Goal: Obtain resource: Download file/media

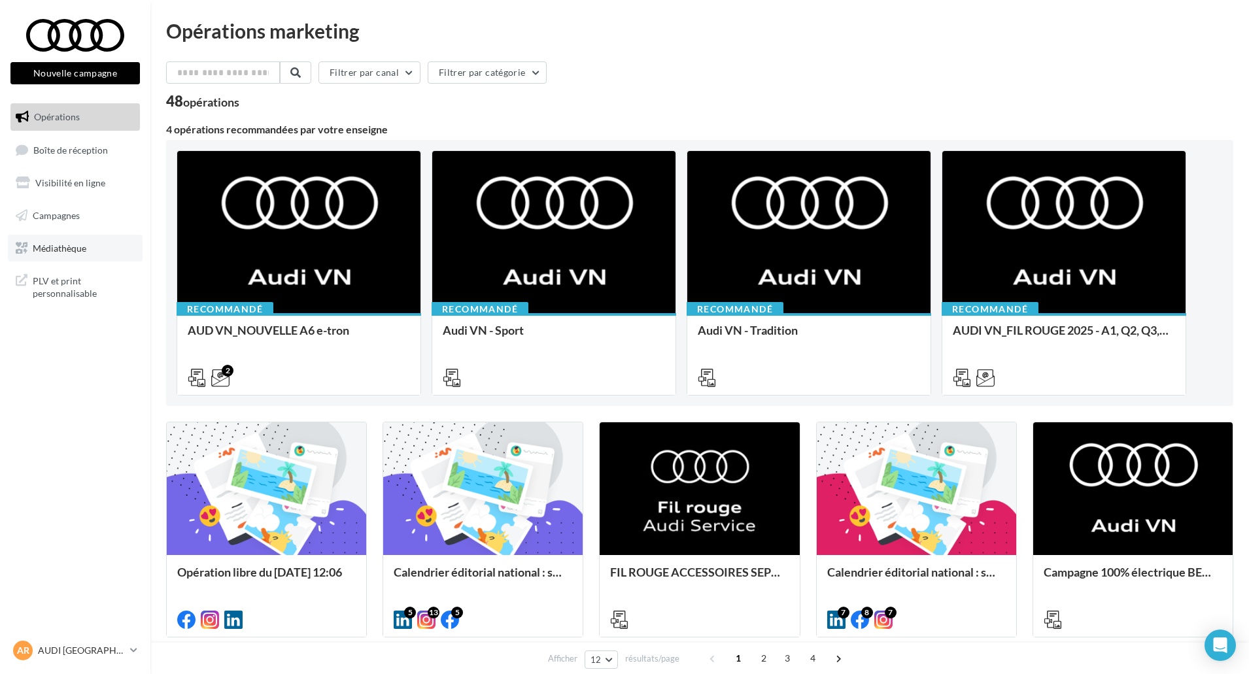
click at [58, 245] on span "Médiathèque" at bounding box center [60, 247] width 54 height 11
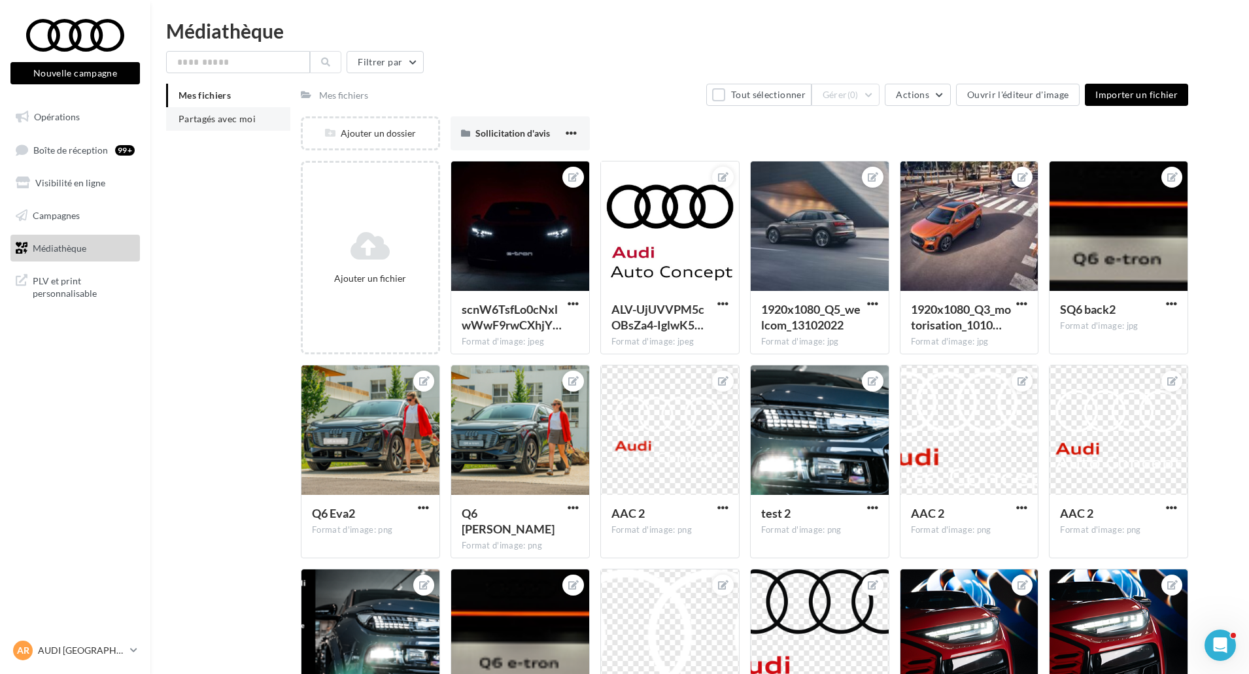
click at [190, 109] on li "Partagés avec moi" at bounding box center [228, 119] width 124 height 24
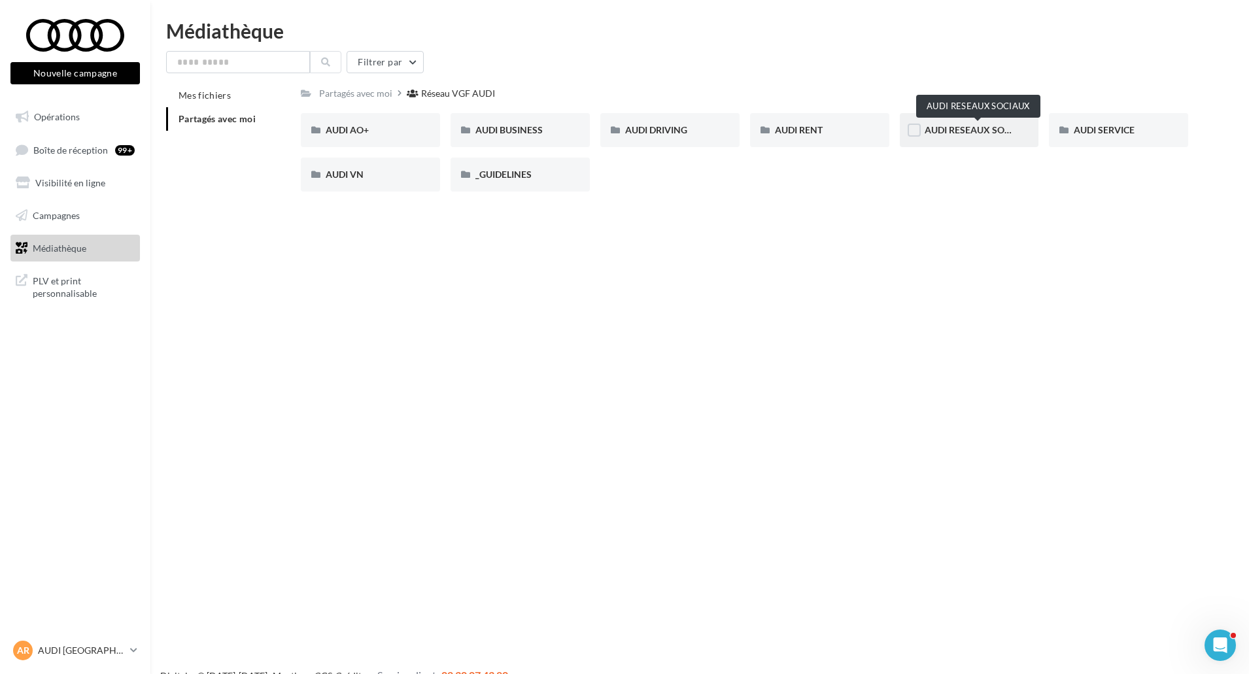
click at [958, 128] on span "AUDI RESEAUX SOCIAUX" at bounding box center [979, 129] width 108 height 11
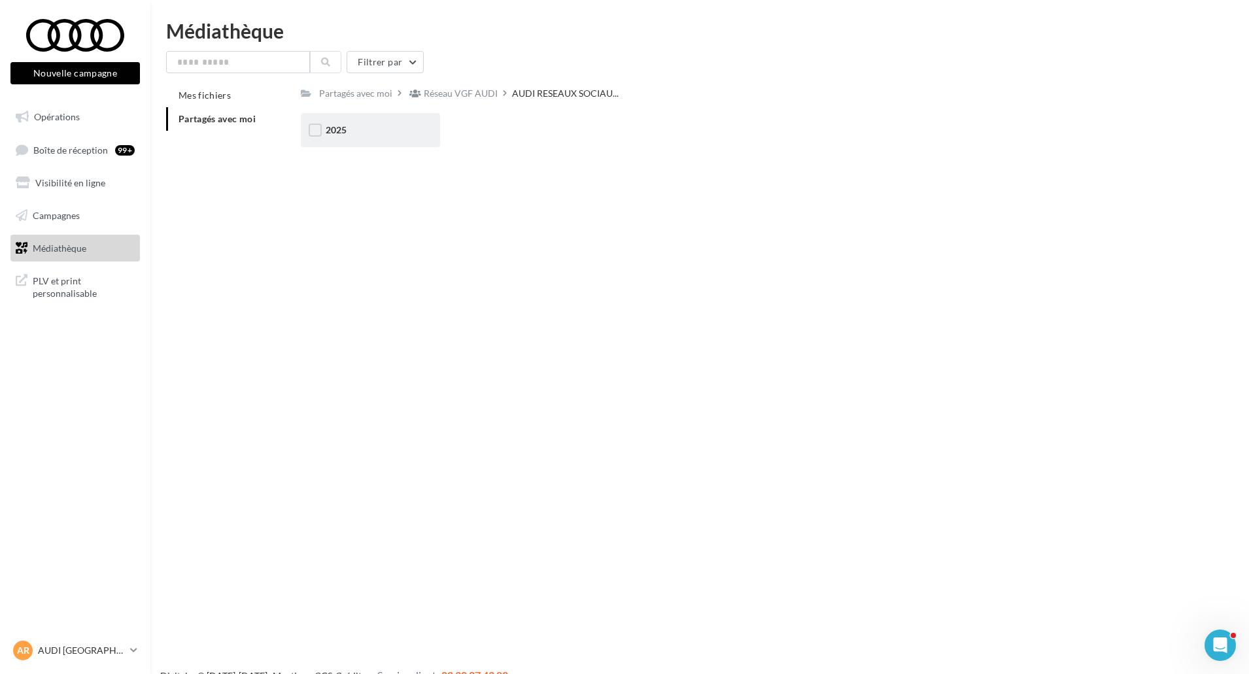
click at [402, 124] on div "2025" at bounding box center [371, 130] width 90 height 13
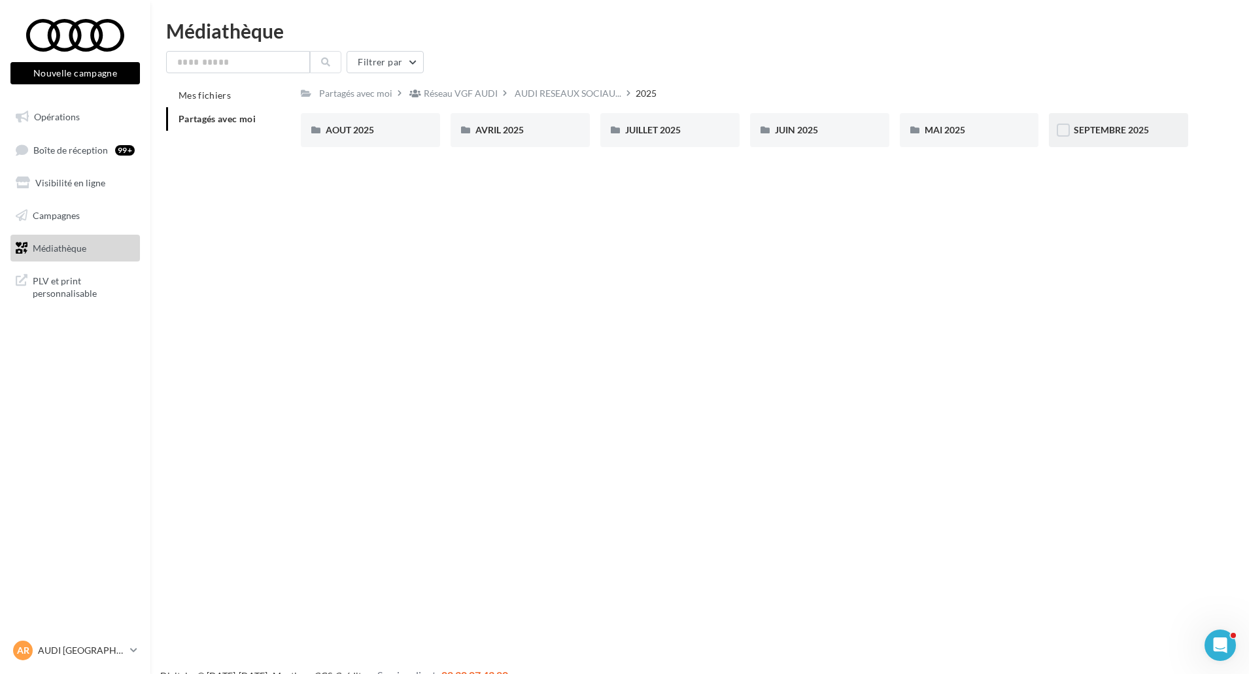
click at [1087, 128] on span "SEPTEMBRE 2025" at bounding box center [1111, 129] width 75 height 11
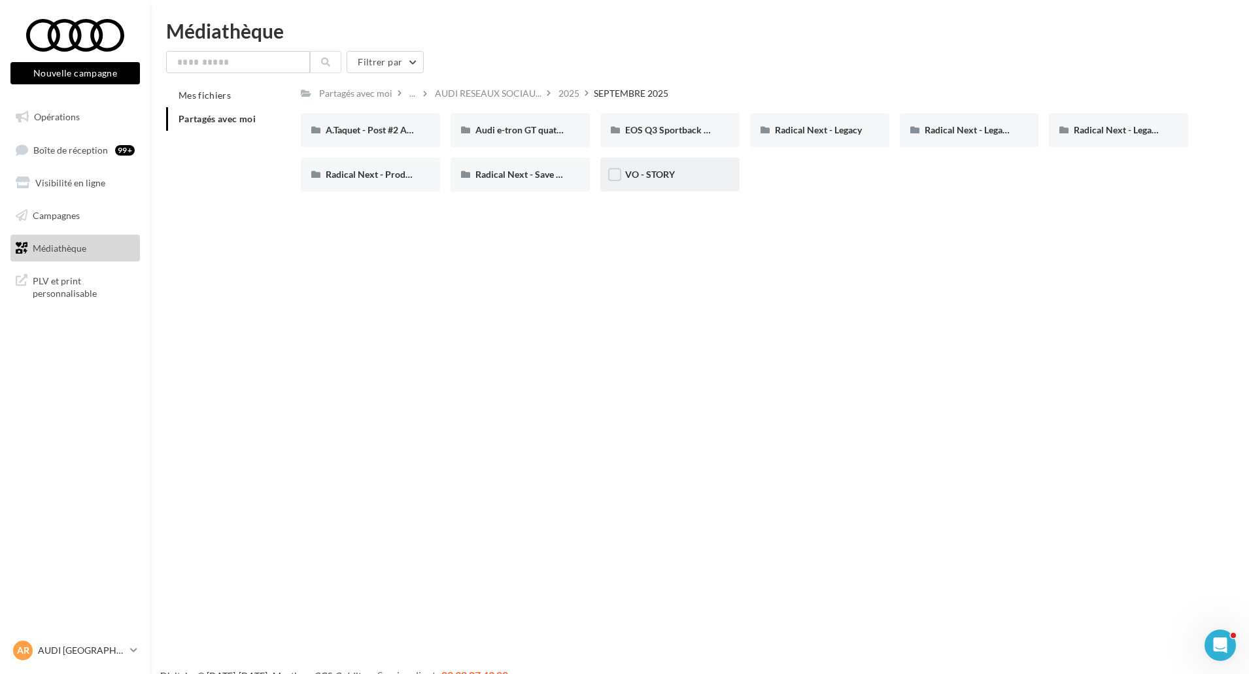
click at [665, 166] on div "VO - STORY" at bounding box center [669, 175] width 139 height 34
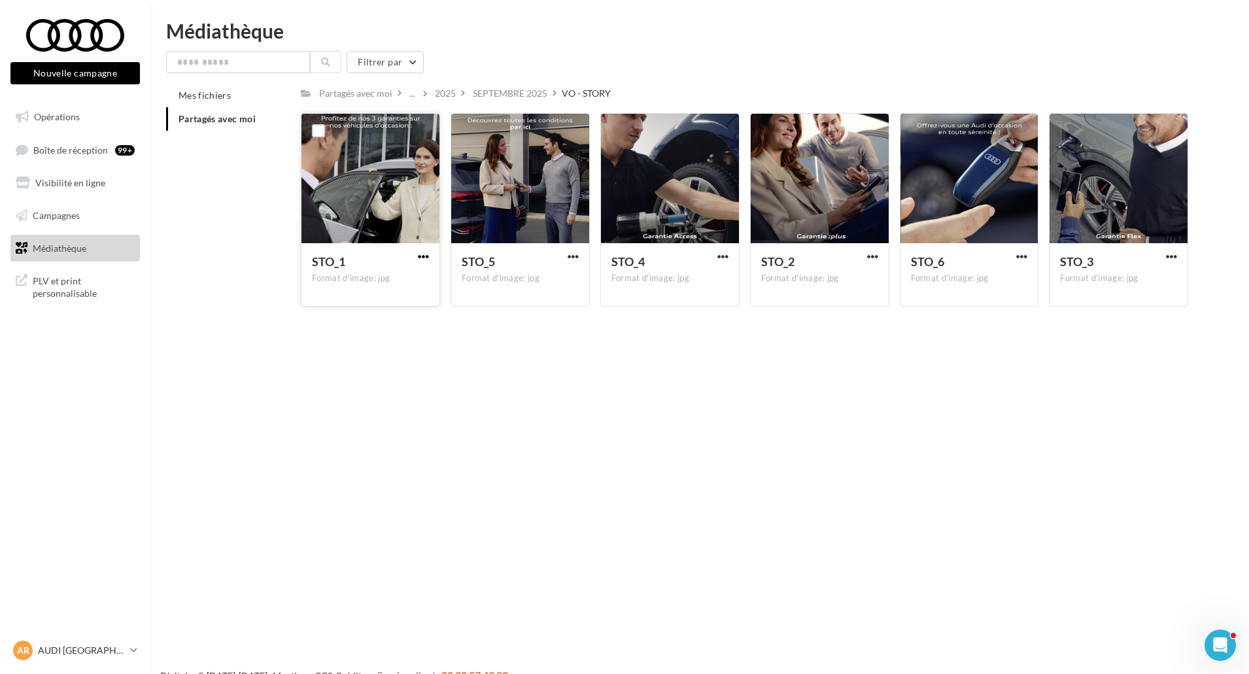
click at [423, 252] on span "button" at bounding box center [423, 256] width 11 height 11
click at [420, 287] on button "Télécharger" at bounding box center [366, 282] width 131 height 34
click at [566, 258] on button "button" at bounding box center [573, 257] width 16 height 13
click at [562, 278] on button "Télécharger" at bounding box center [516, 282] width 131 height 34
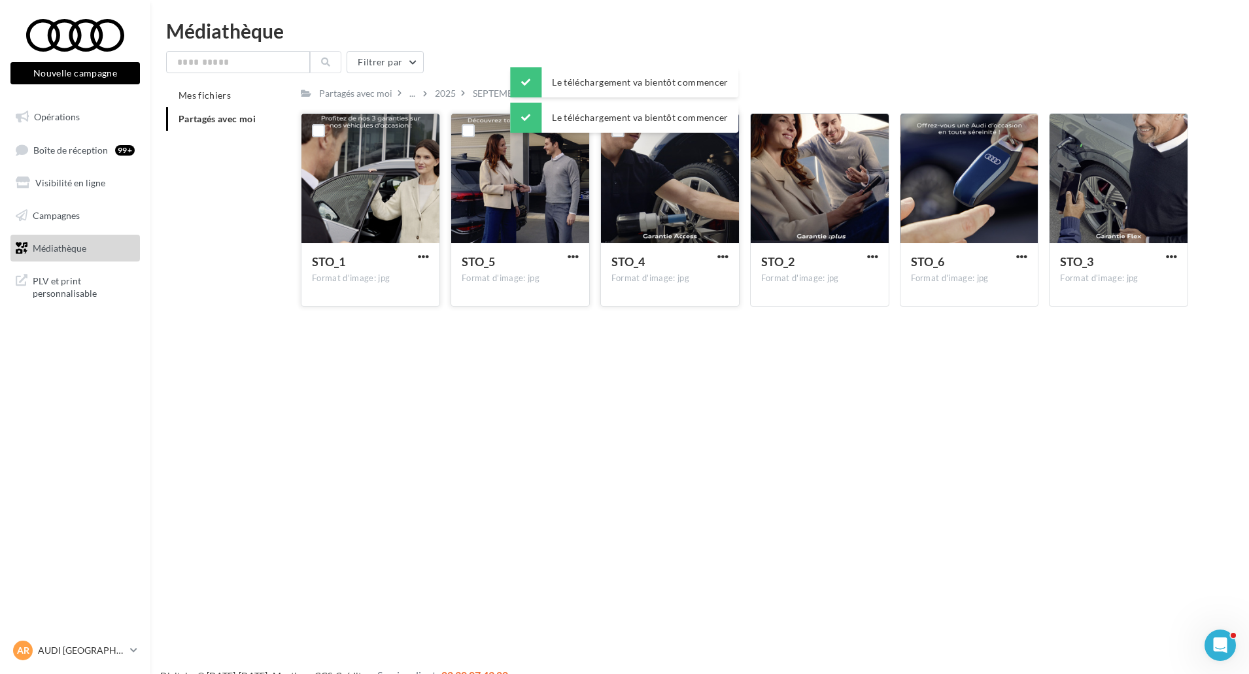
drag, startPoint x: 720, startPoint y: 257, endPoint x: 721, endPoint y: 265, distance: 7.9
click at [720, 257] on span "button" at bounding box center [722, 256] width 11 height 11
click at [709, 277] on button "Télécharger" at bounding box center [665, 282] width 131 height 34
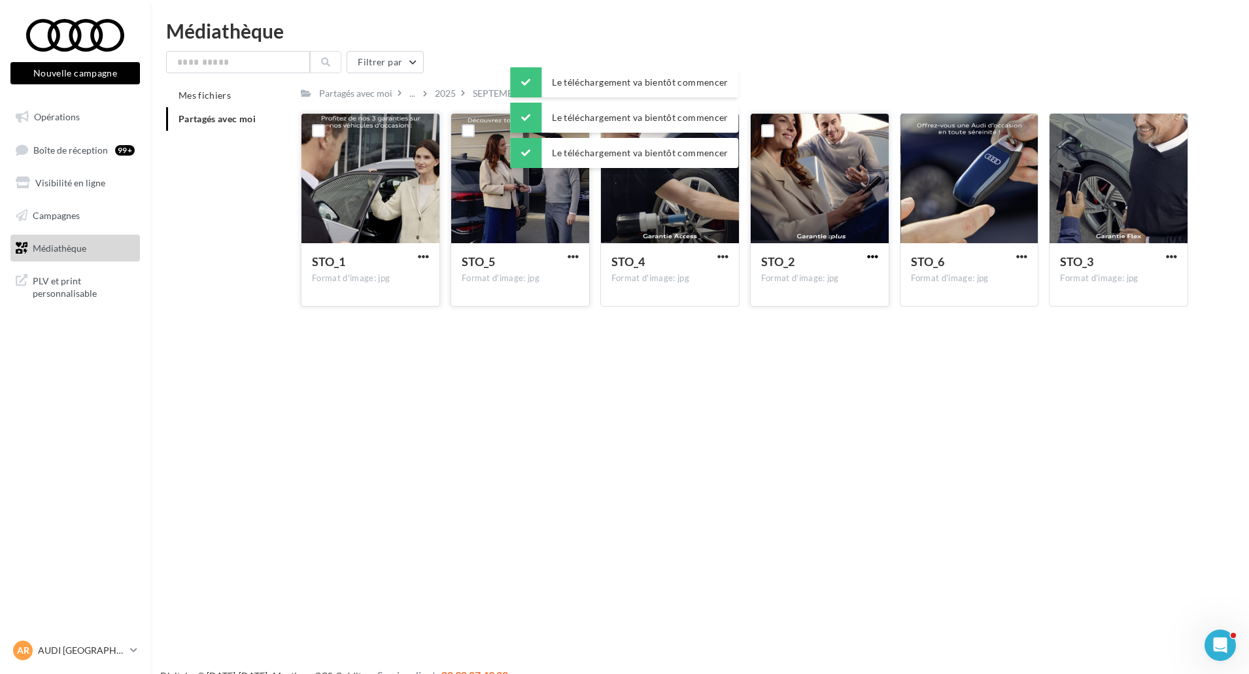
click at [877, 255] on span "button" at bounding box center [872, 256] width 11 height 11
click at [862, 275] on button "Télécharger" at bounding box center [815, 282] width 131 height 34
click at [1016, 250] on div at bounding box center [1022, 256] width 16 height 13
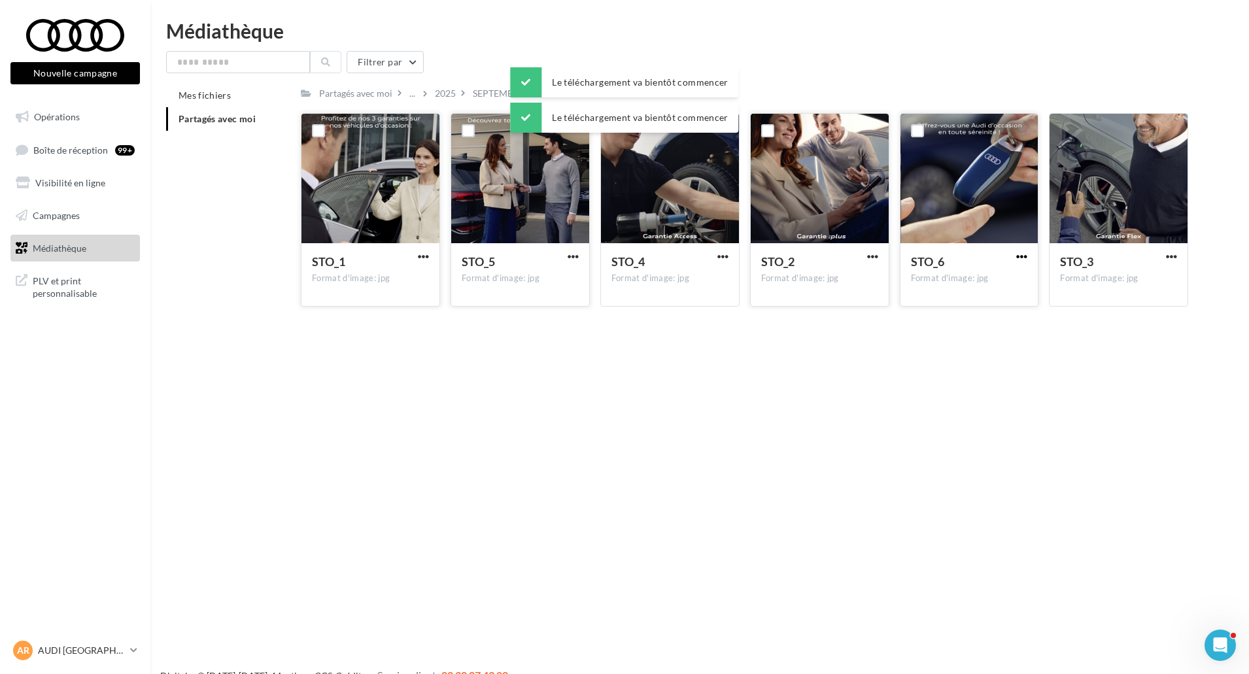
click at [1027, 260] on span "button" at bounding box center [1021, 256] width 11 height 11
click at [1014, 282] on button "Télécharger" at bounding box center [964, 282] width 131 height 34
click at [1170, 256] on span "button" at bounding box center [1171, 256] width 11 height 11
click at [1132, 277] on button "Télécharger" at bounding box center [1114, 282] width 131 height 34
click at [491, 97] on div "SEPTEMBRE 2025" at bounding box center [510, 93] width 75 height 13
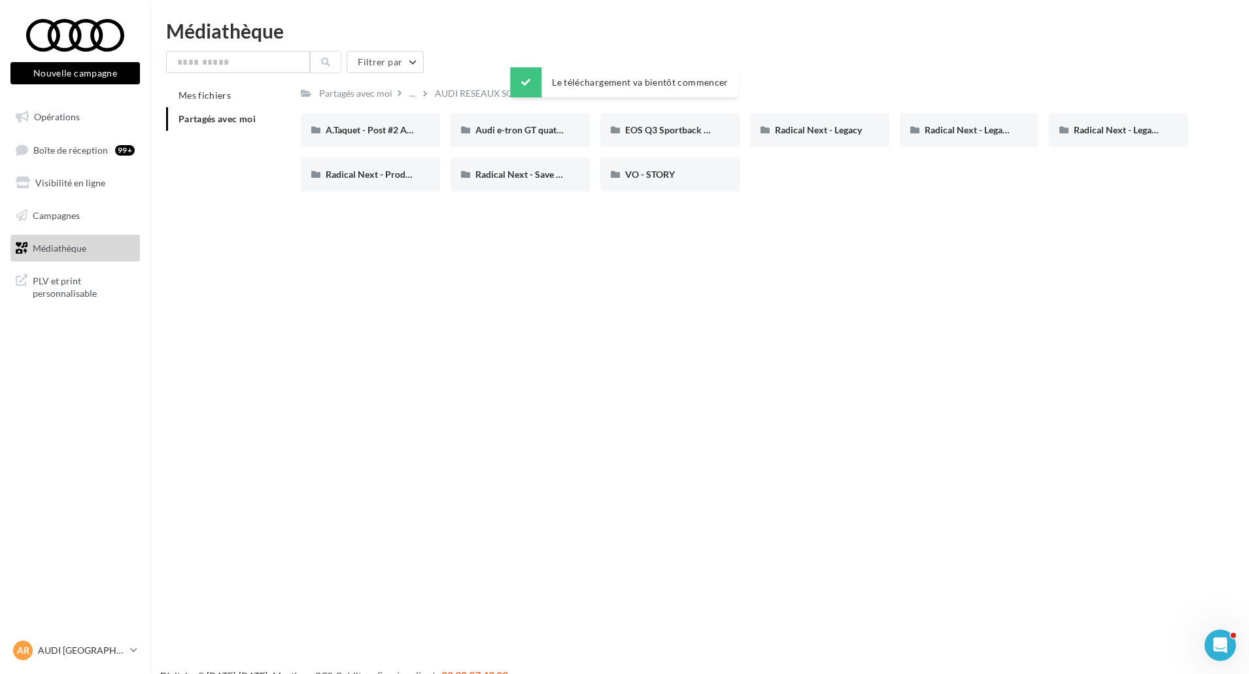
click at [938, 203] on div "Nouvelle campagne Nouvelle campagne Opérations Boîte de réception 99+ Visibilit…" at bounding box center [624, 358] width 1249 height 674
click at [662, 128] on span "EOS Q3 Sportback & SB e-Hybrid" at bounding box center [693, 129] width 137 height 11
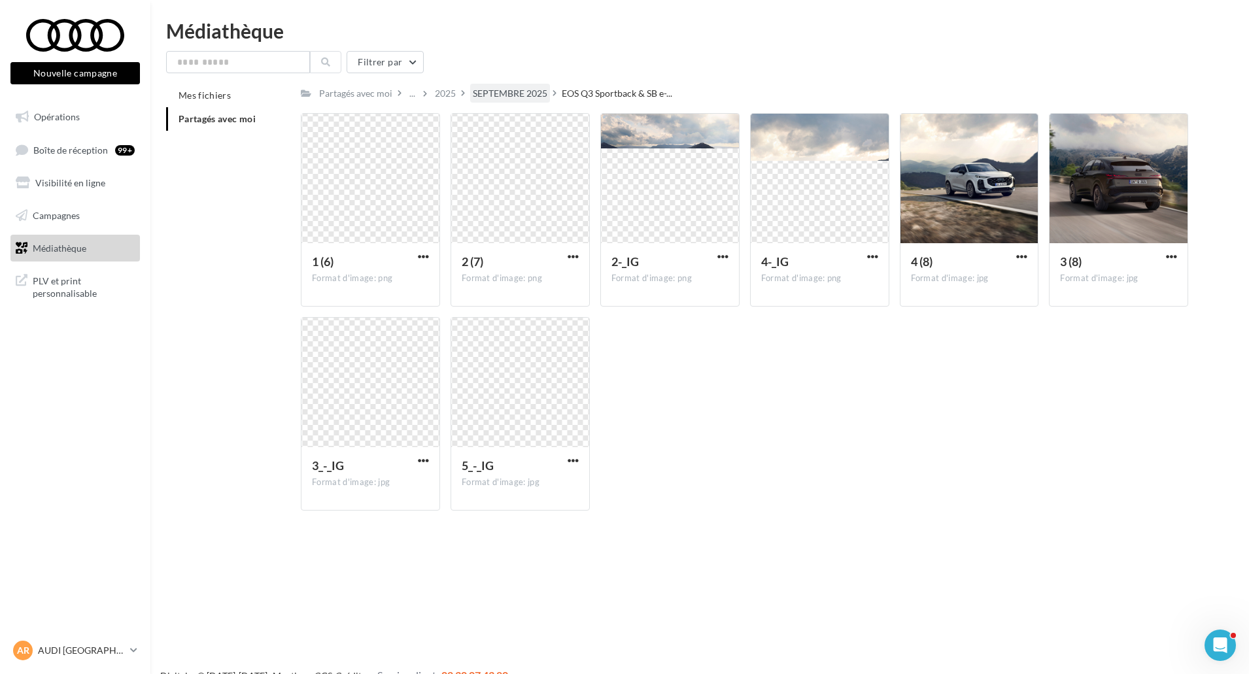
click at [533, 101] on div "SEPTEMBRE 2025" at bounding box center [510, 93] width 80 height 19
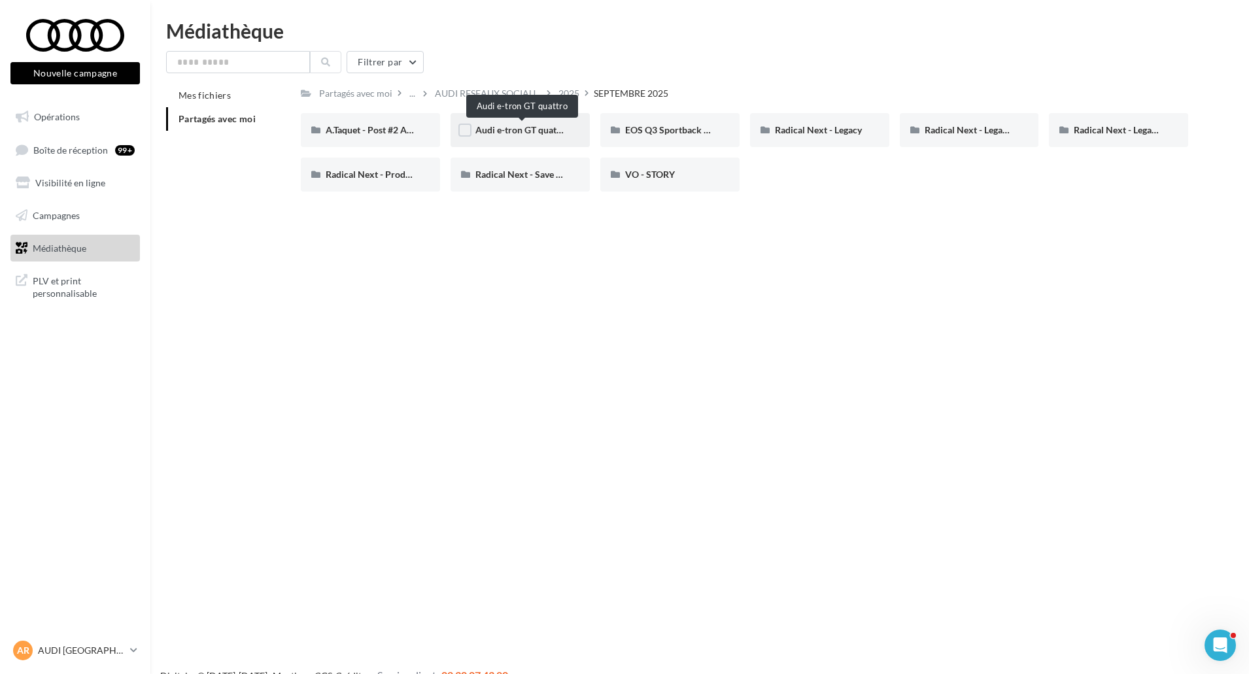
click at [530, 133] on span "Audi e-tron GT quattro" at bounding box center [522, 129] width 94 height 11
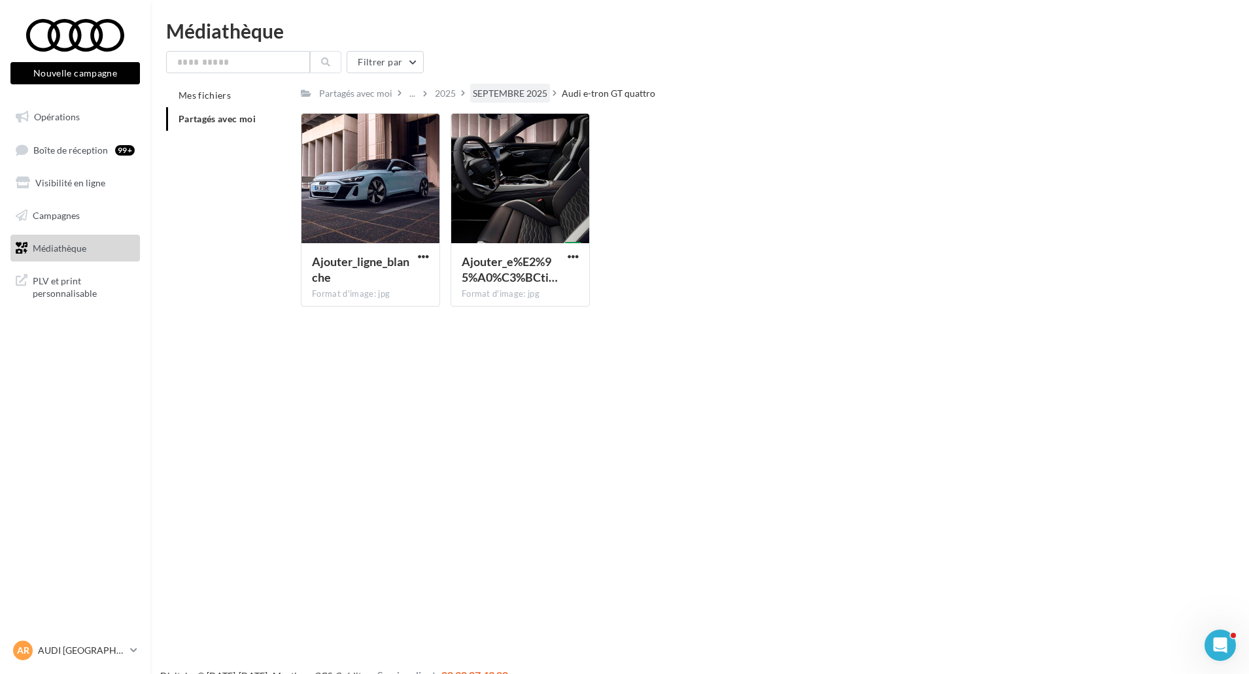
click at [531, 95] on div "SEPTEMBRE 2025" at bounding box center [510, 93] width 75 height 13
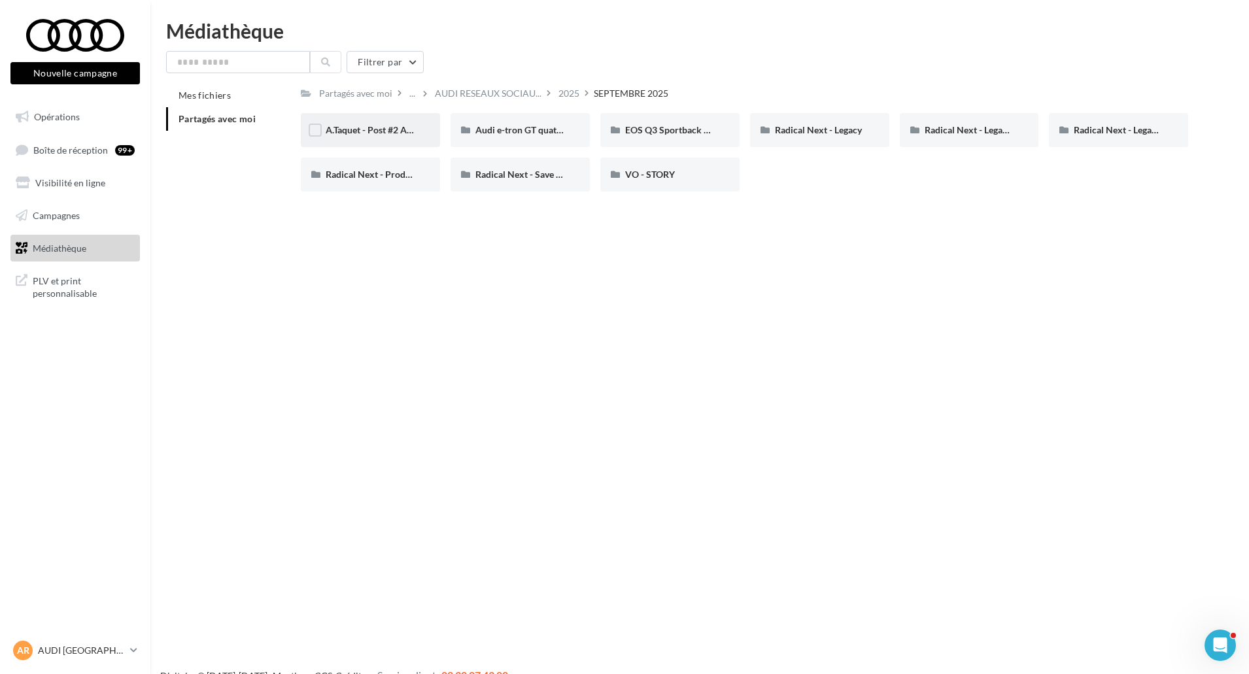
click at [381, 133] on span "A.Taquet - Post #2 Audi RS6" at bounding box center [382, 129] width 112 height 11
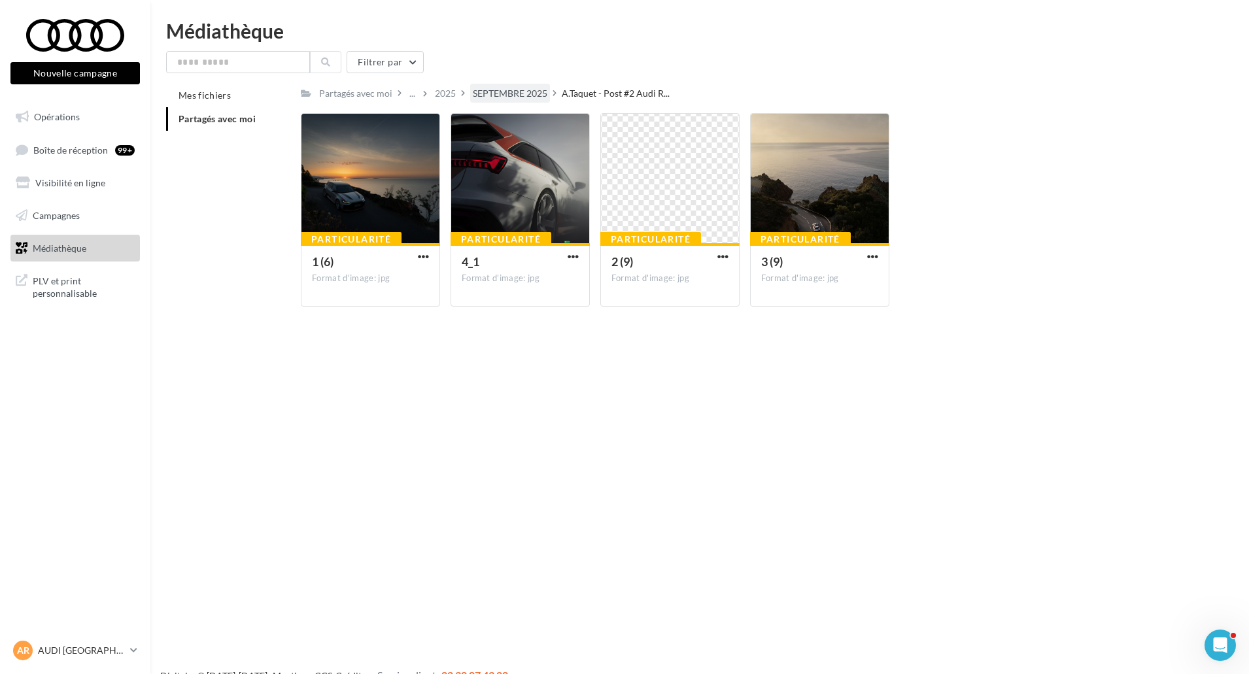
click at [514, 96] on div "SEPTEMBRE 2025" at bounding box center [510, 93] width 75 height 13
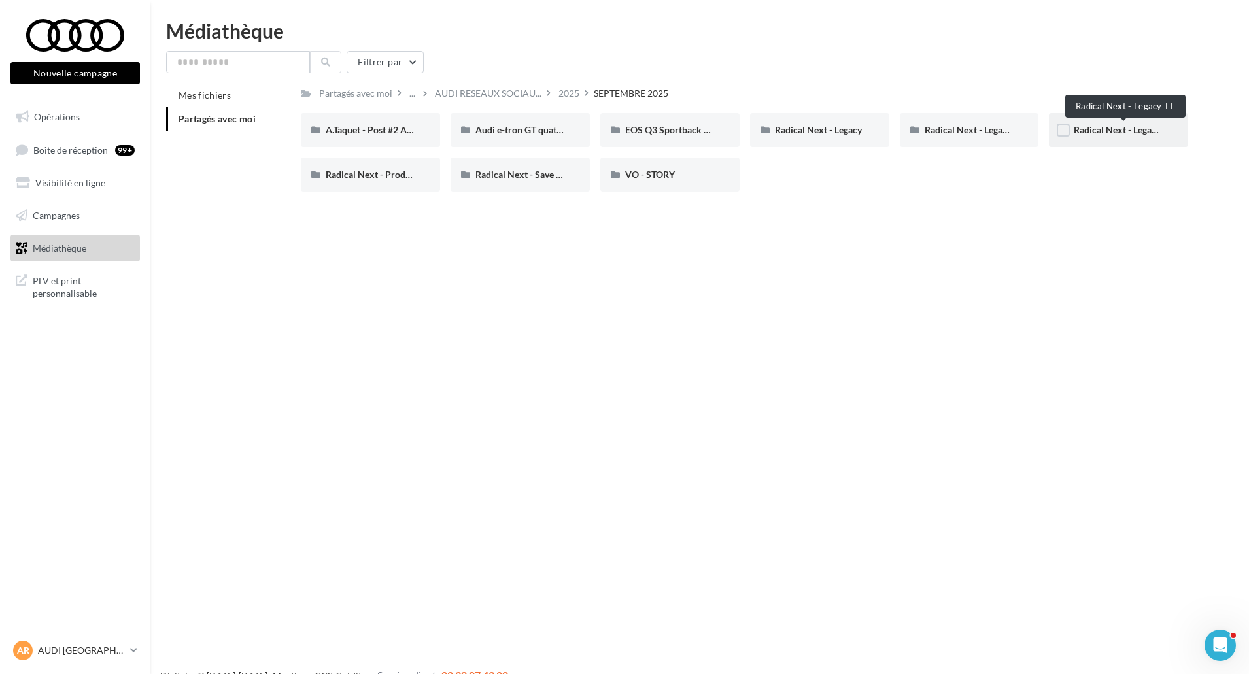
click at [1106, 131] on span "Radical Next - Legacy TT" at bounding box center [1123, 129] width 99 height 11
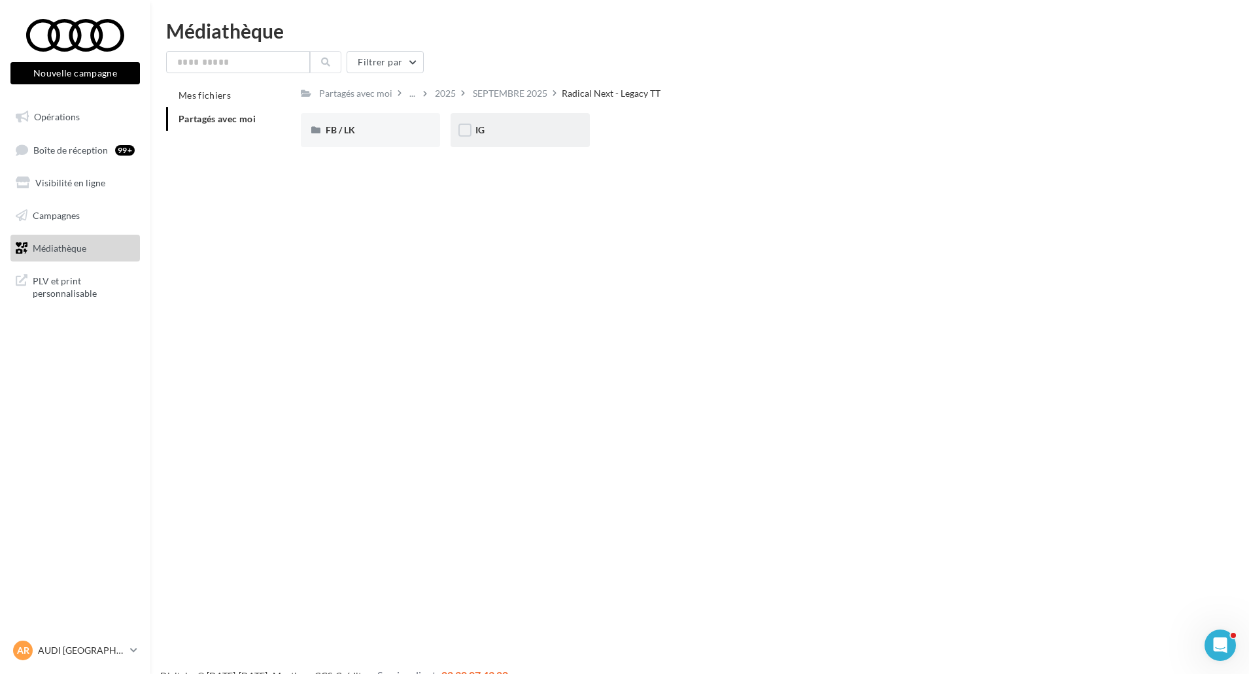
click at [524, 126] on div "IG" at bounding box center [520, 130] width 90 height 13
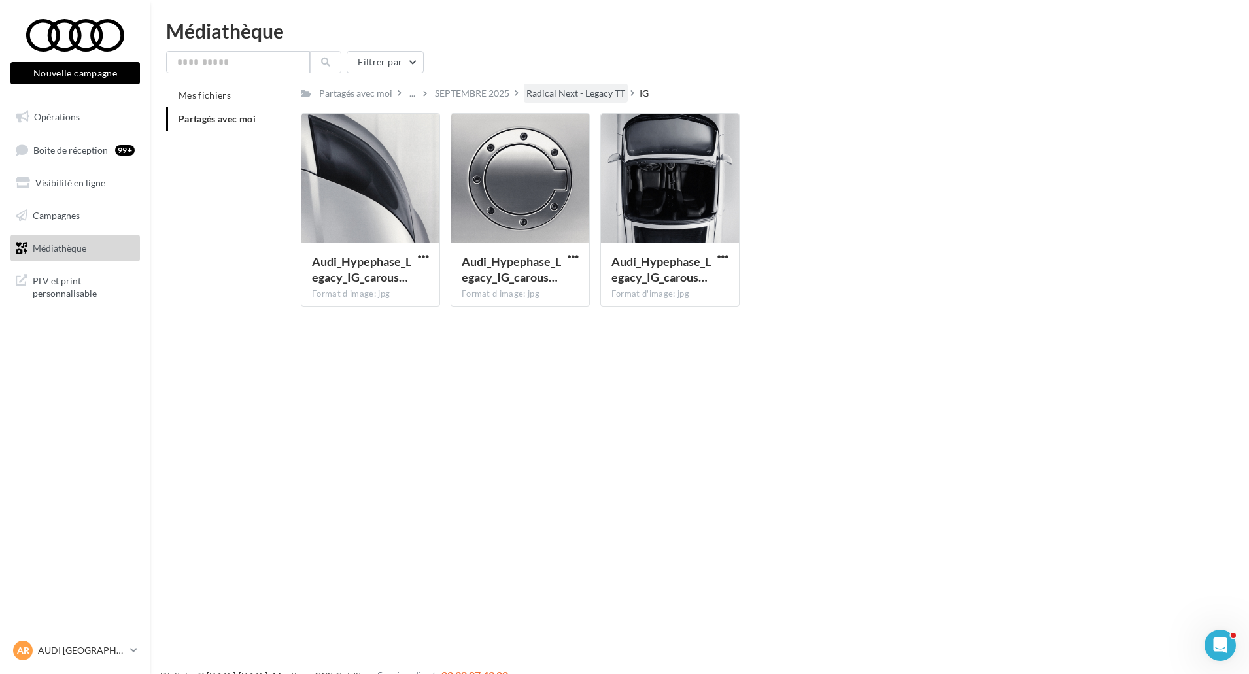
click at [548, 94] on div "Radical Next - Legacy TT" at bounding box center [575, 93] width 99 height 13
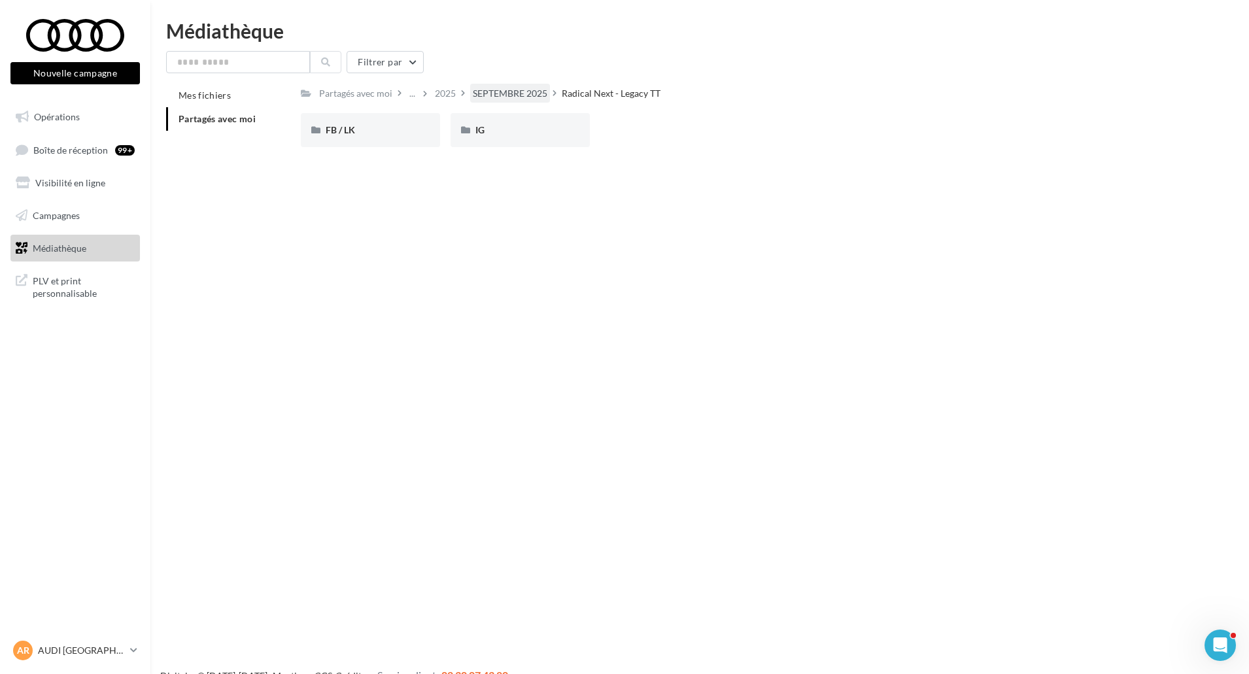
click at [525, 98] on div "SEPTEMBRE 2025" at bounding box center [510, 93] width 75 height 13
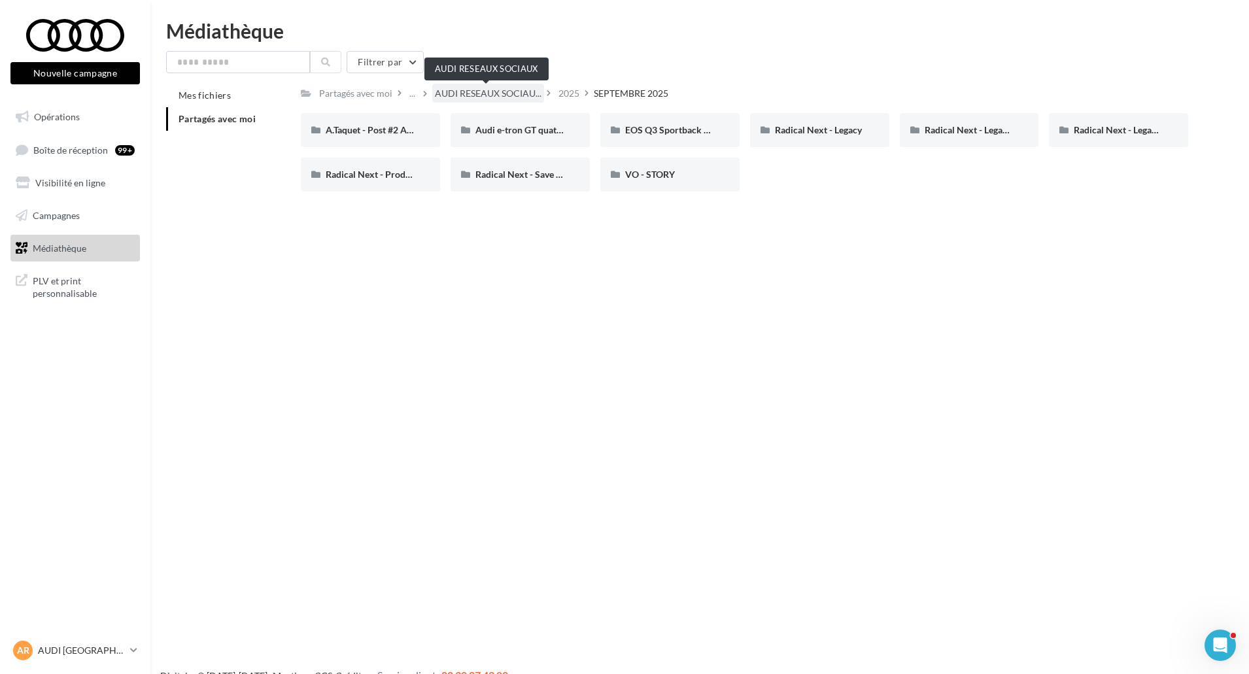
click at [489, 94] on span "AUDI RESEAUX SOCIAU..." at bounding box center [488, 93] width 107 height 13
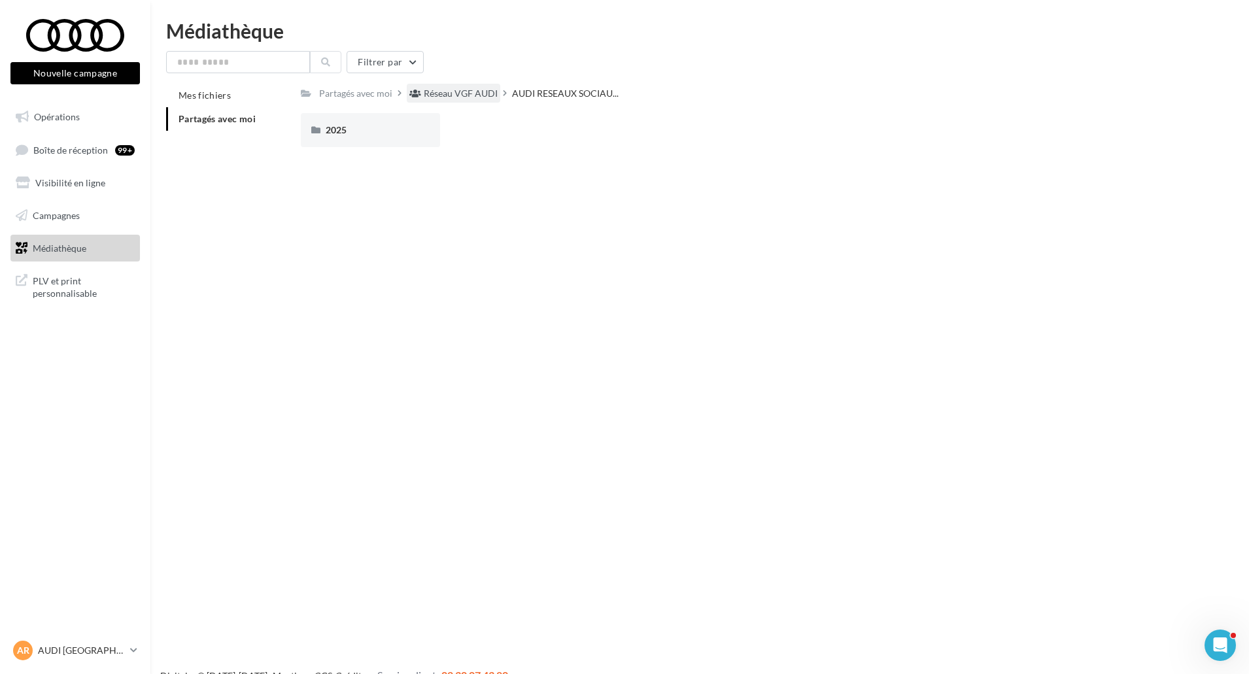
click at [471, 95] on div "Réseau VGF AUDI" at bounding box center [461, 93] width 74 height 13
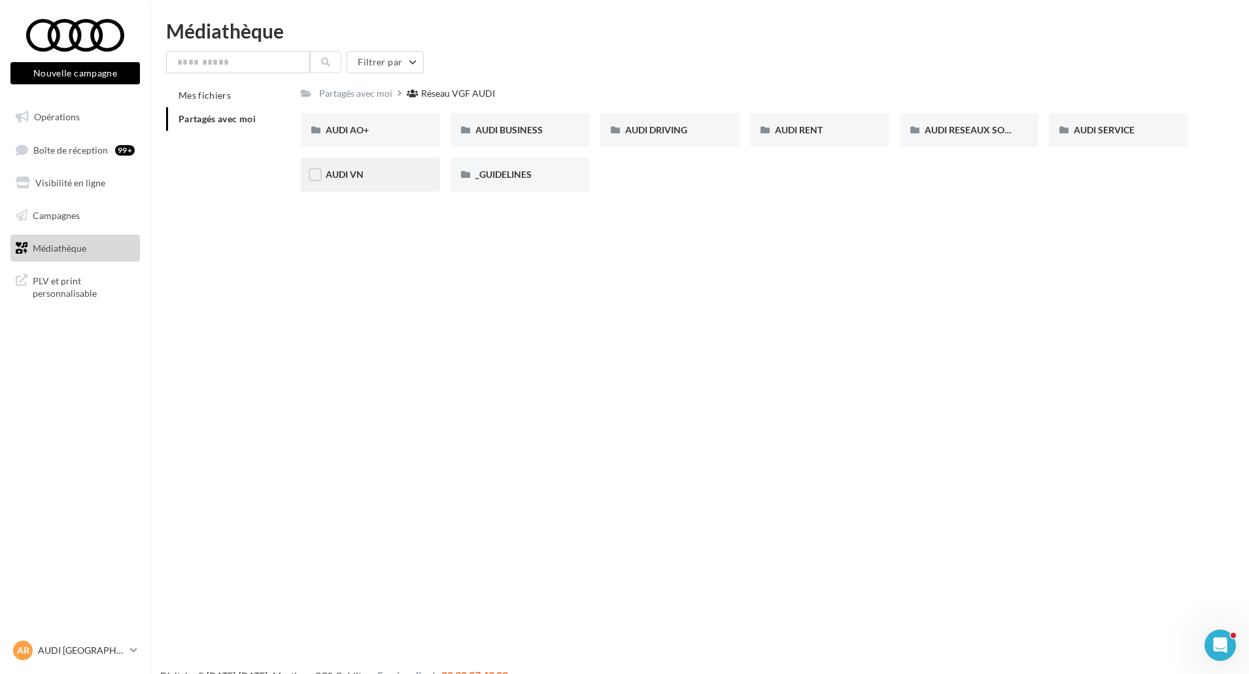
click at [384, 171] on div "AUDI VN" at bounding box center [371, 174] width 90 height 13
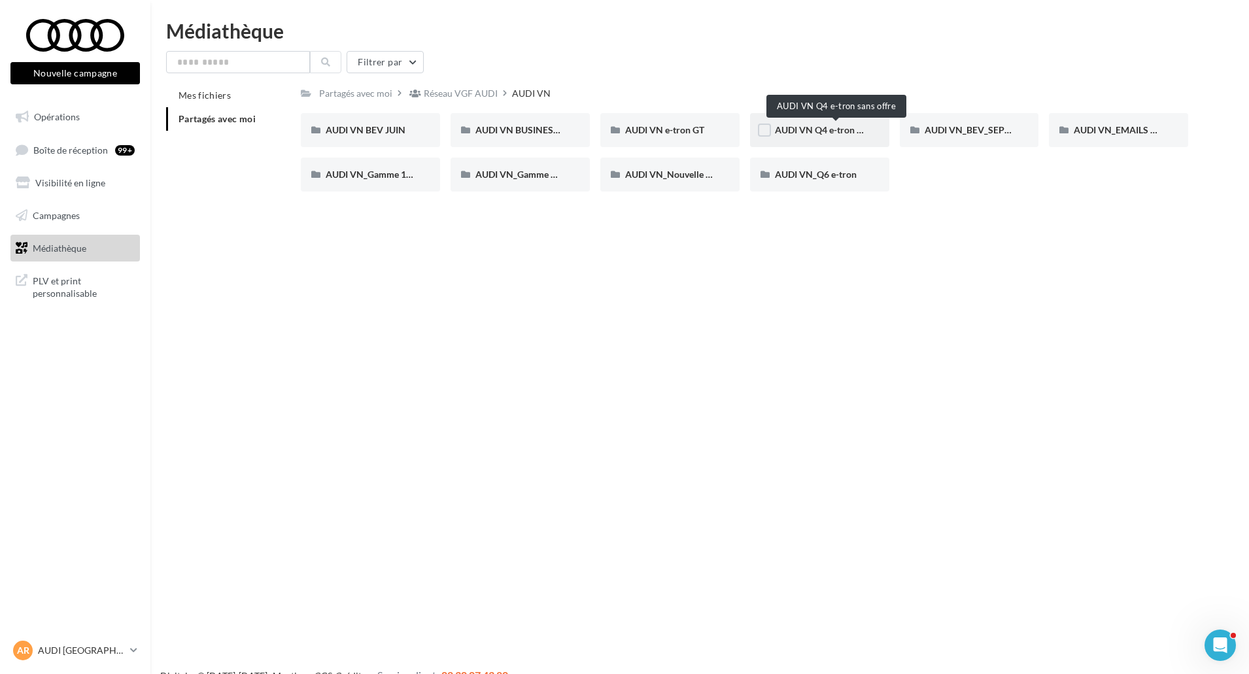
click at [827, 125] on span "AUDI VN Q4 e-tron sans offre" at bounding box center [836, 129] width 122 height 11
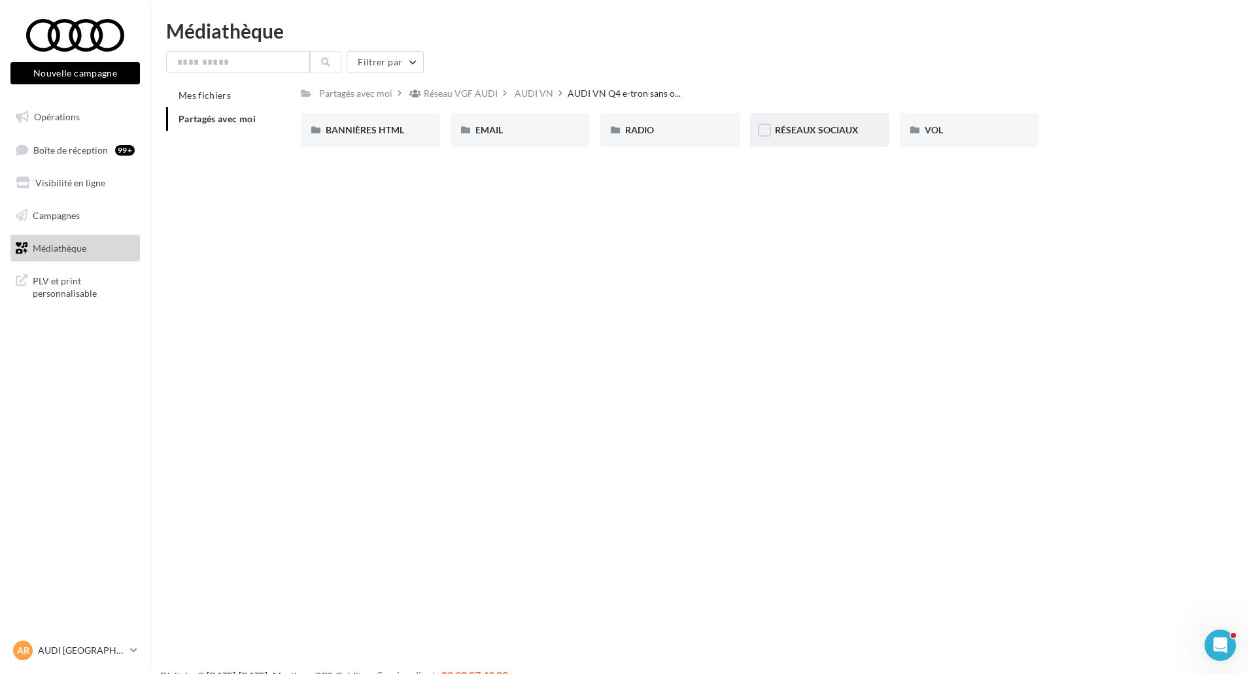
click at [874, 137] on div "RÉSEAUX SOCIAUX" at bounding box center [819, 130] width 139 height 34
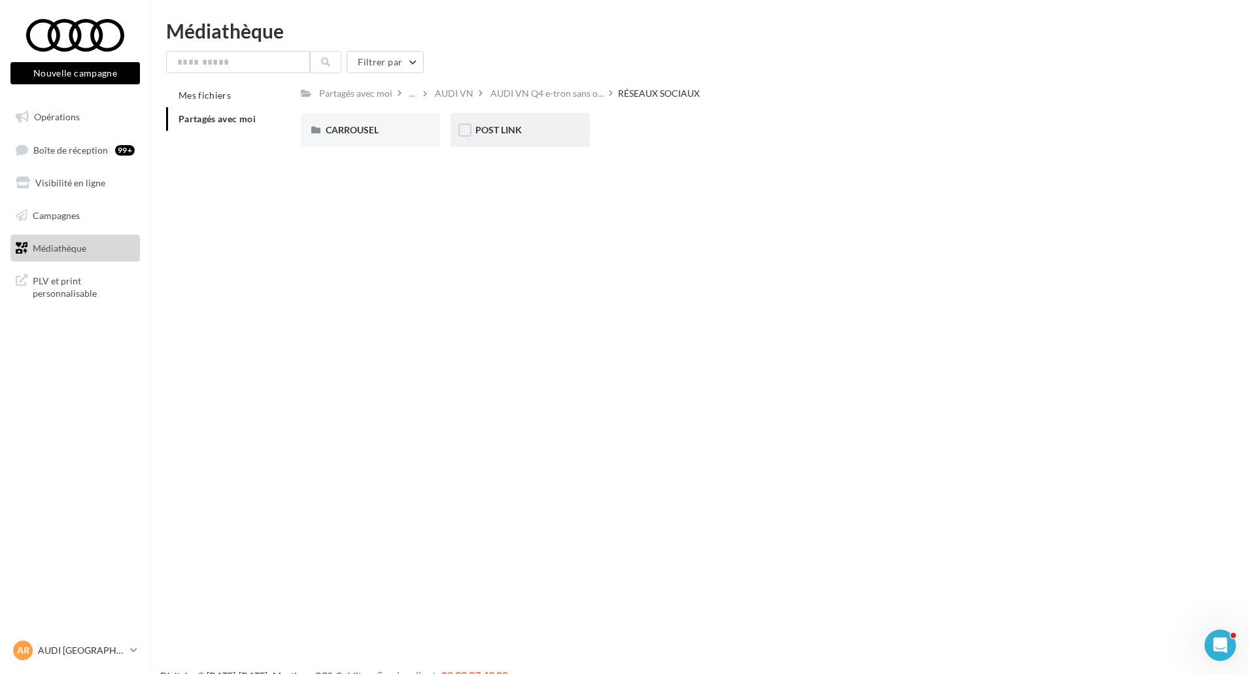
click at [498, 142] on div "POST LINK" at bounding box center [520, 130] width 139 height 34
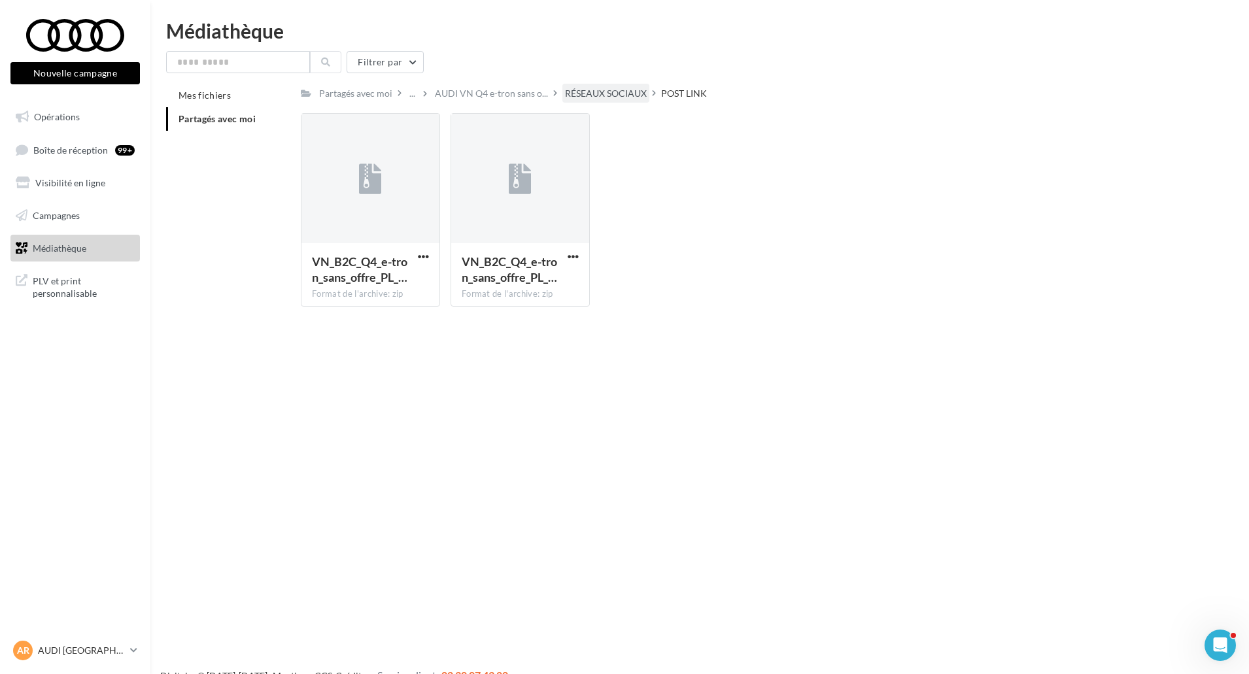
click at [587, 98] on div "RÉSEAUX SOCIAUX" at bounding box center [606, 93] width 82 height 13
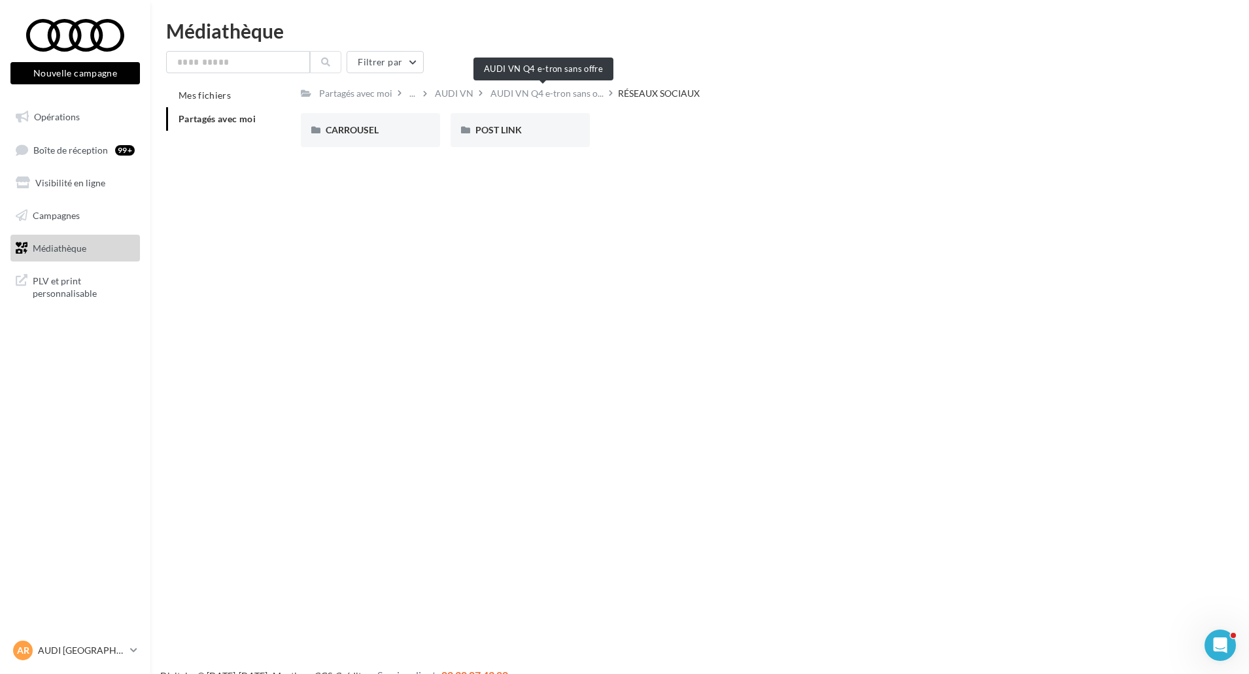
click at [536, 95] on span "AUDI VN Q4 e-tron sans o..." at bounding box center [546, 93] width 113 height 13
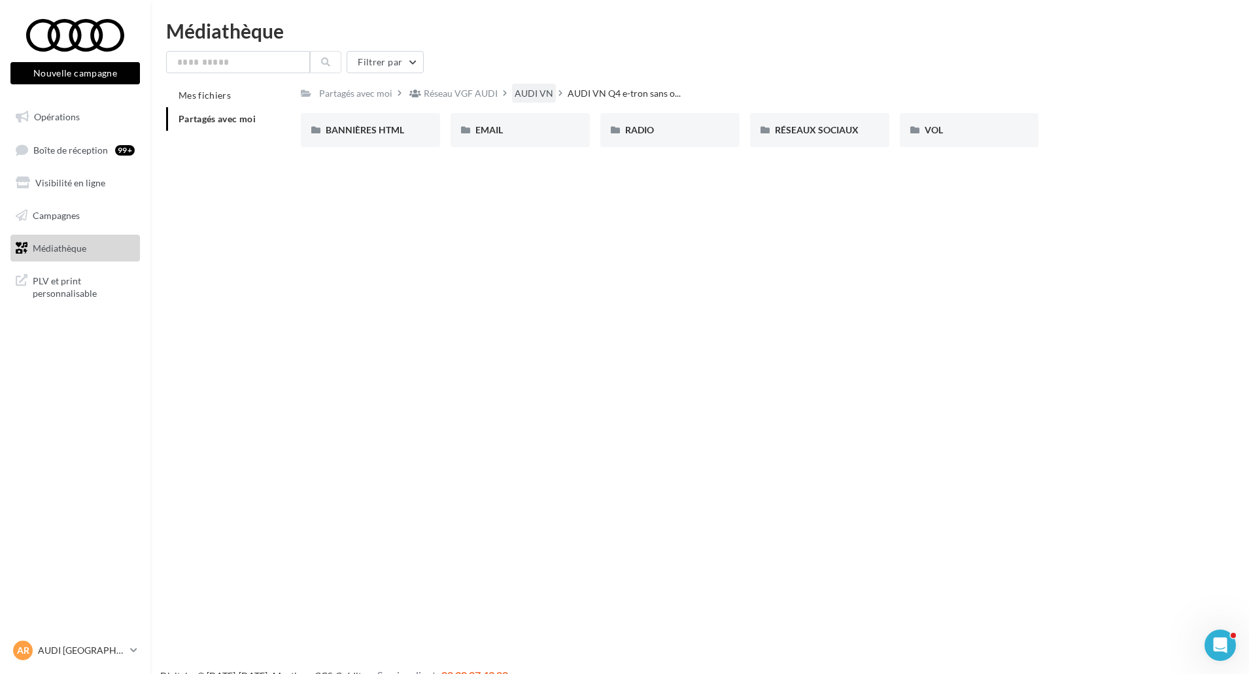
click at [515, 90] on div "AUDI VN" at bounding box center [534, 93] width 39 height 13
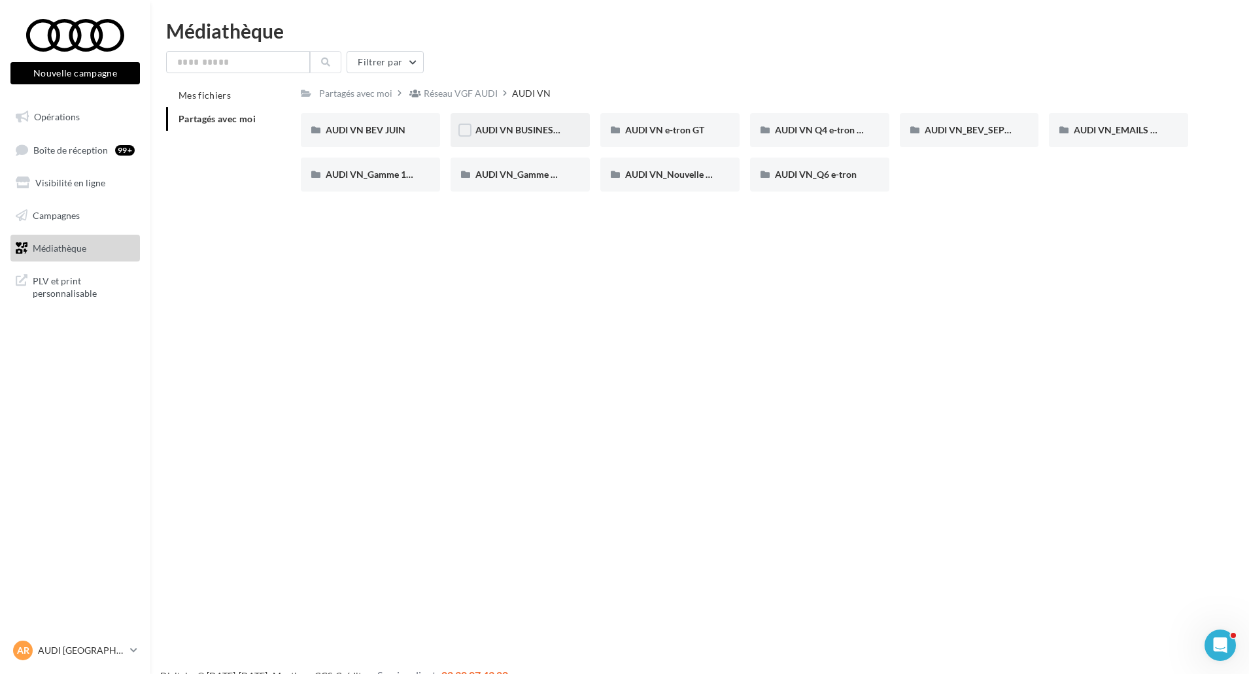
click at [500, 125] on span "AUDI VN BUSINESS JUIN VN JPO" at bounding box center [545, 129] width 140 height 11
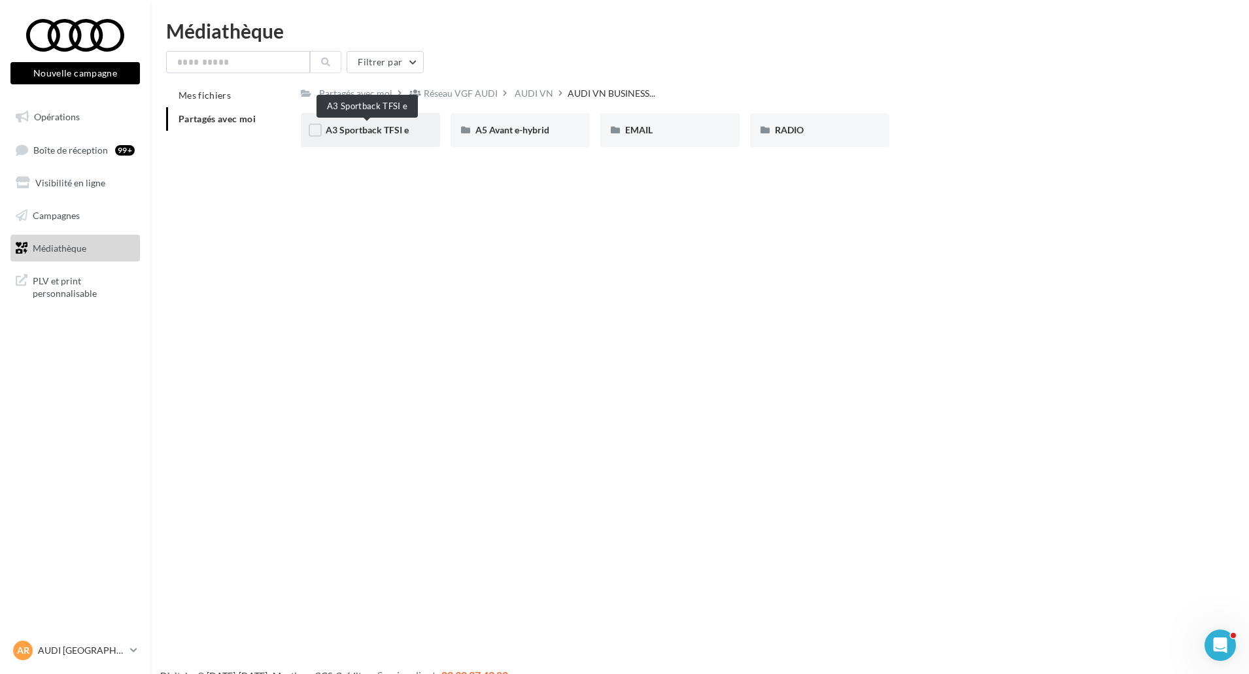
click at [357, 133] on span "A3 Sportback TFSI e" at bounding box center [367, 129] width 83 height 11
click at [531, 129] on span "RÉSEAUX SOCIAUX" at bounding box center [517, 129] width 84 height 11
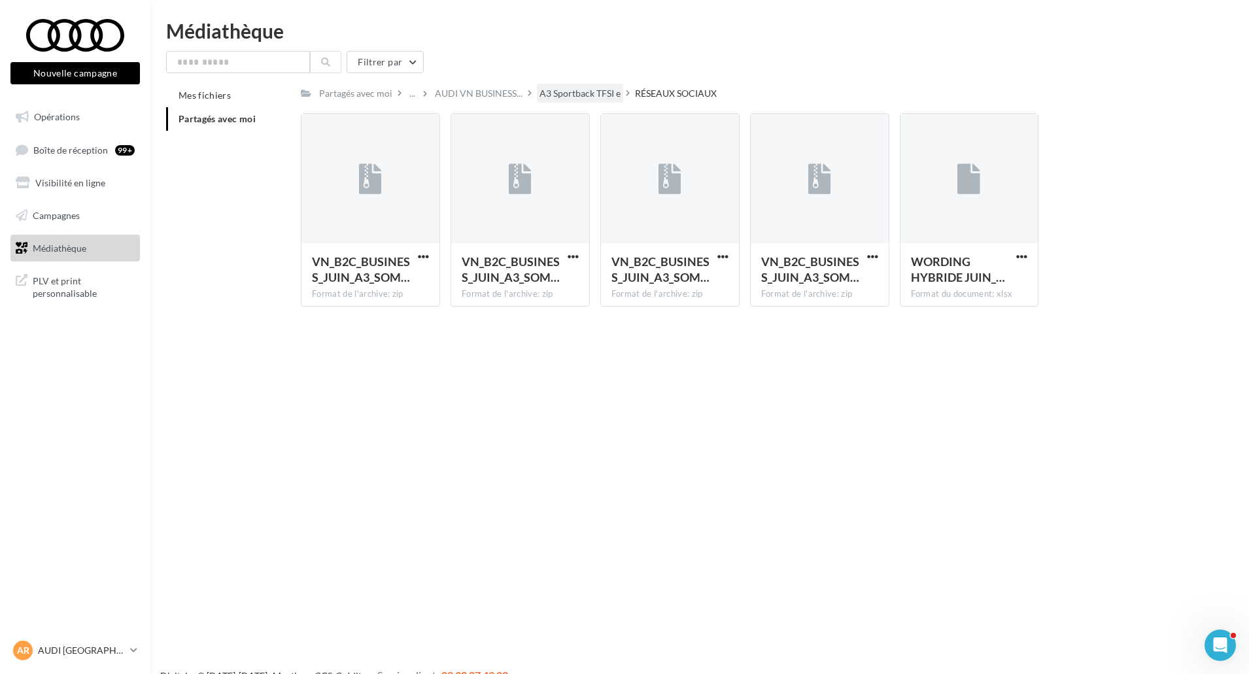
click at [590, 84] on div "A3 Sportback TFSI e" at bounding box center [580, 93] width 86 height 19
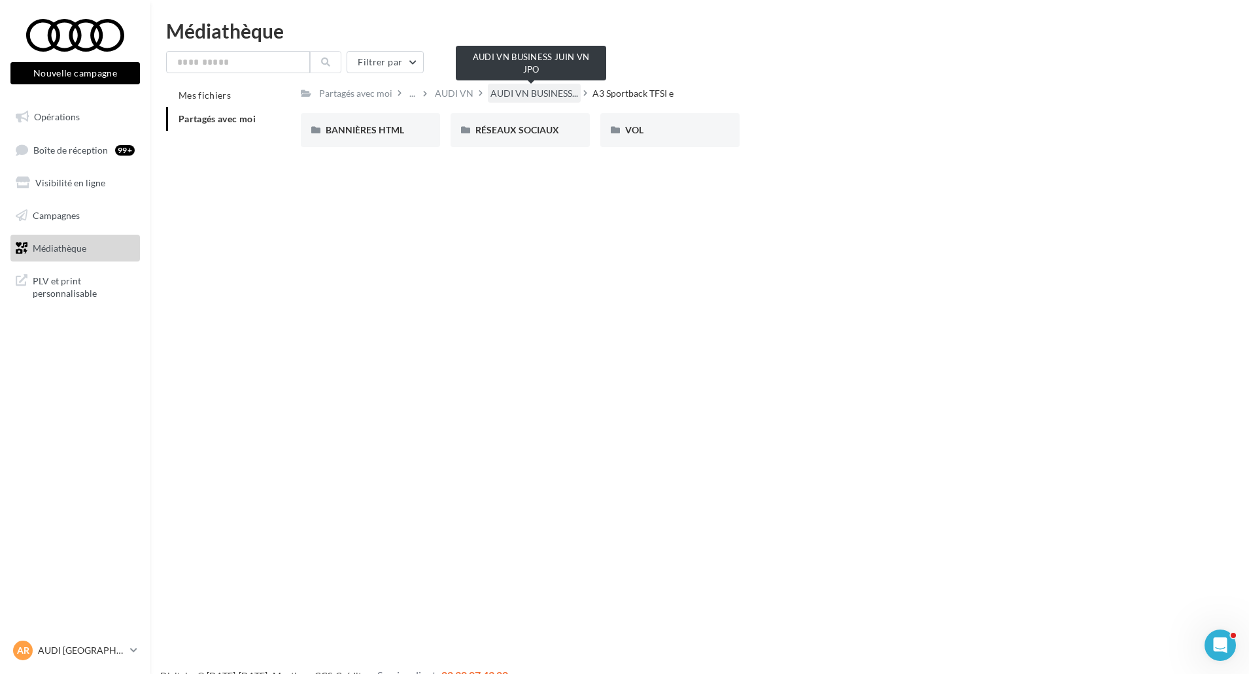
click at [564, 96] on span "AUDI VN BUSINESS..." at bounding box center [534, 93] width 88 height 13
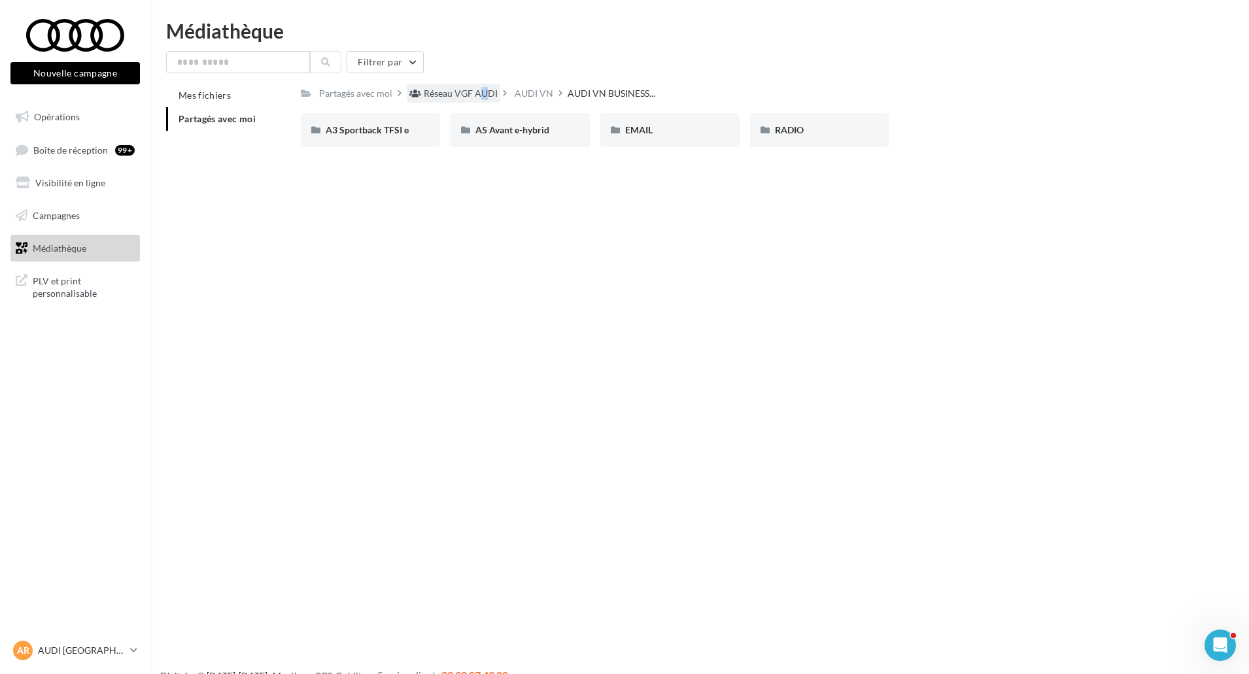
click at [468, 97] on div "Réseau VGF AUDI" at bounding box center [461, 93] width 74 height 13
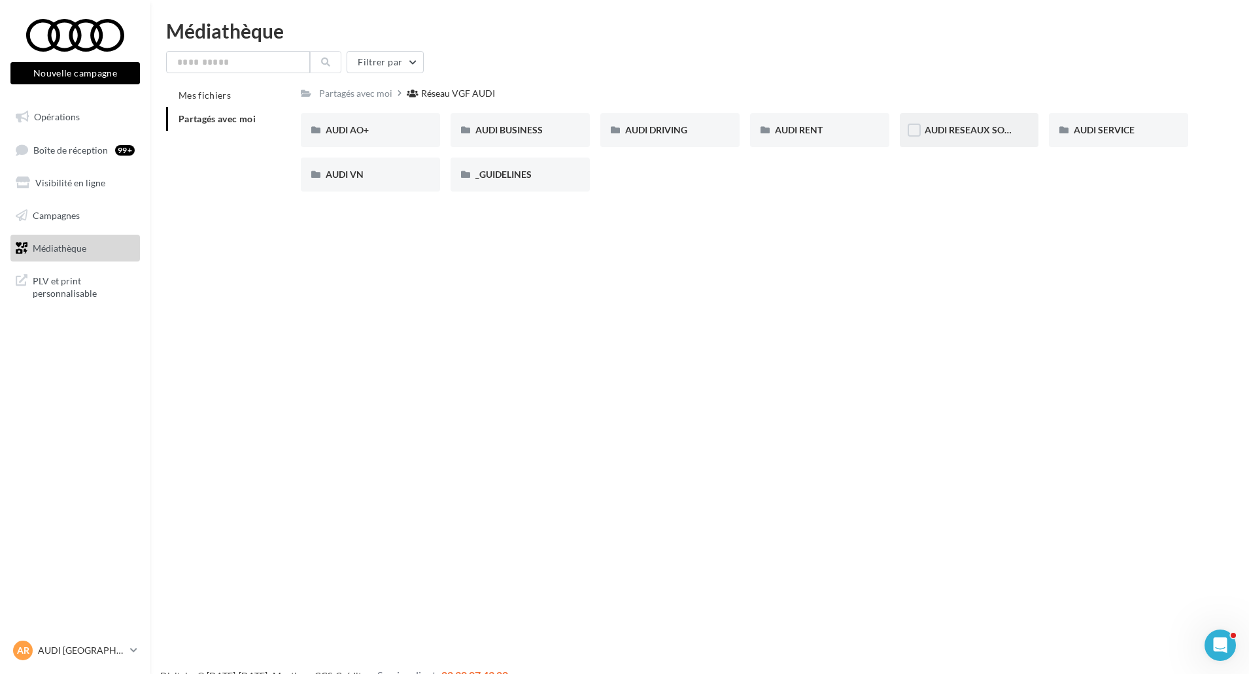
click at [944, 137] on div "AUDI RESEAUX SOCIAUX" at bounding box center [969, 130] width 139 height 34
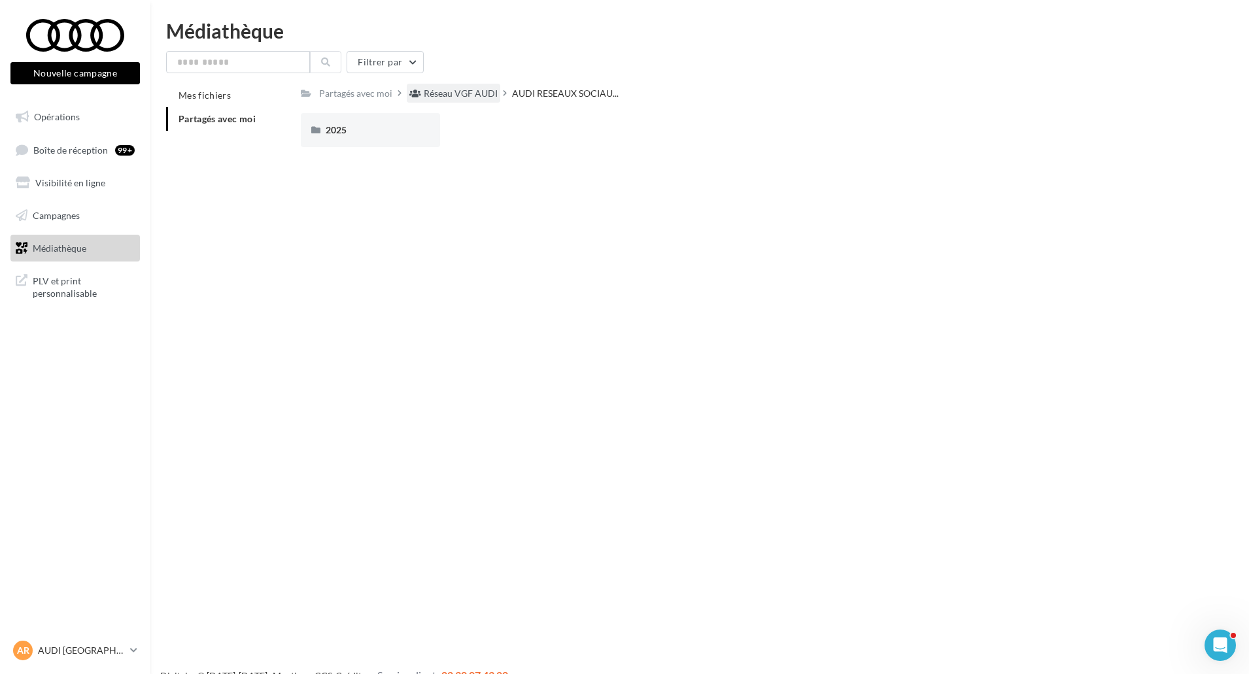
click at [458, 93] on div "Réseau VGF AUDI" at bounding box center [461, 93] width 74 height 13
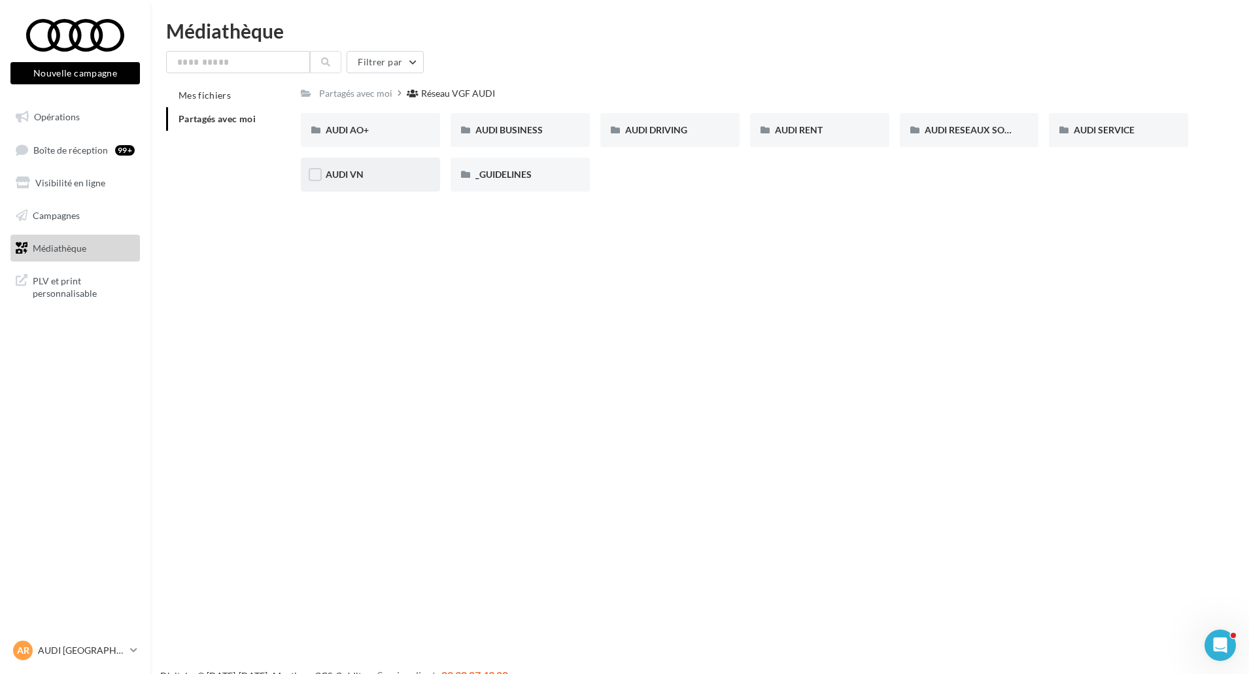
click at [392, 169] on div "AUDI VN" at bounding box center [371, 174] width 90 height 13
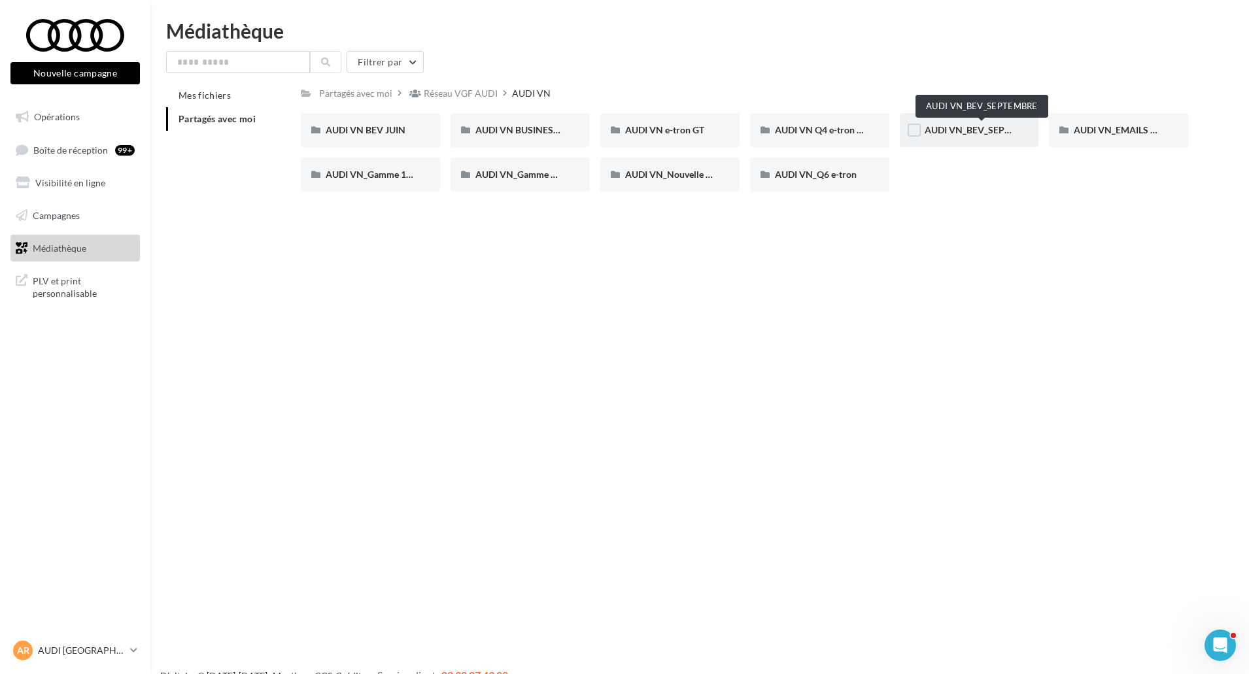
click at [976, 129] on span "AUDI VN_BEV_SEPTEMBRE" at bounding box center [983, 129] width 116 height 11
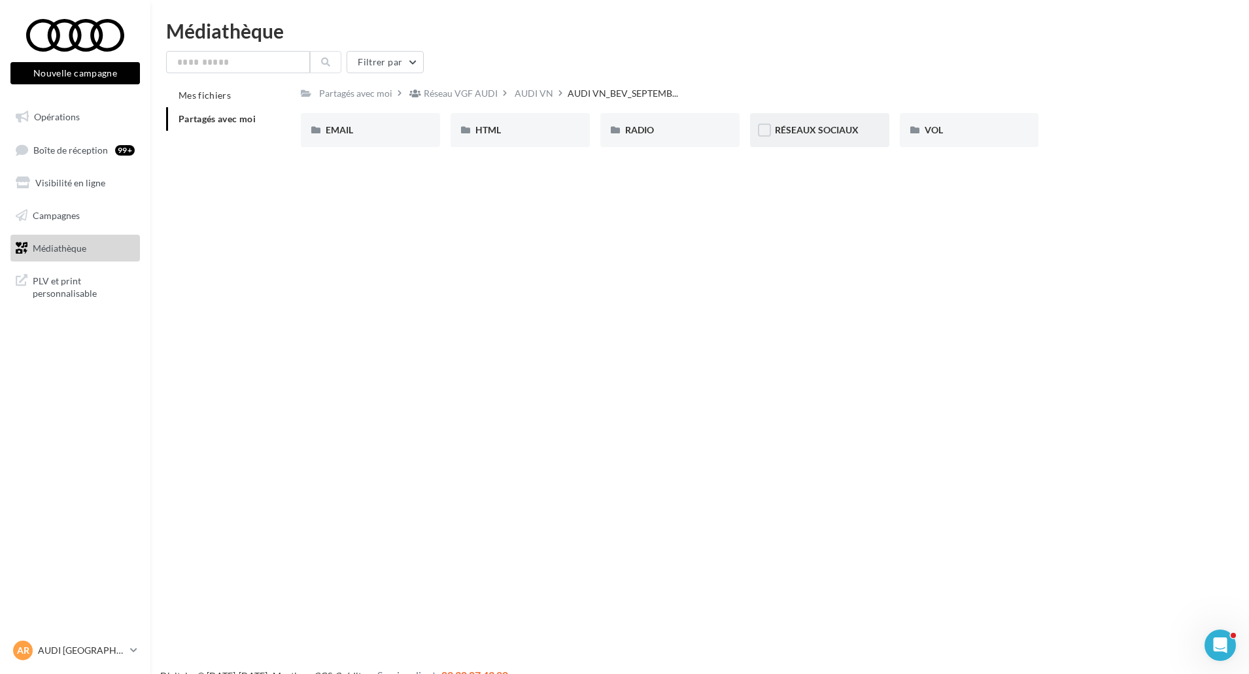
click at [877, 142] on div "RÉSEAUX SOCIAUX" at bounding box center [819, 130] width 139 height 34
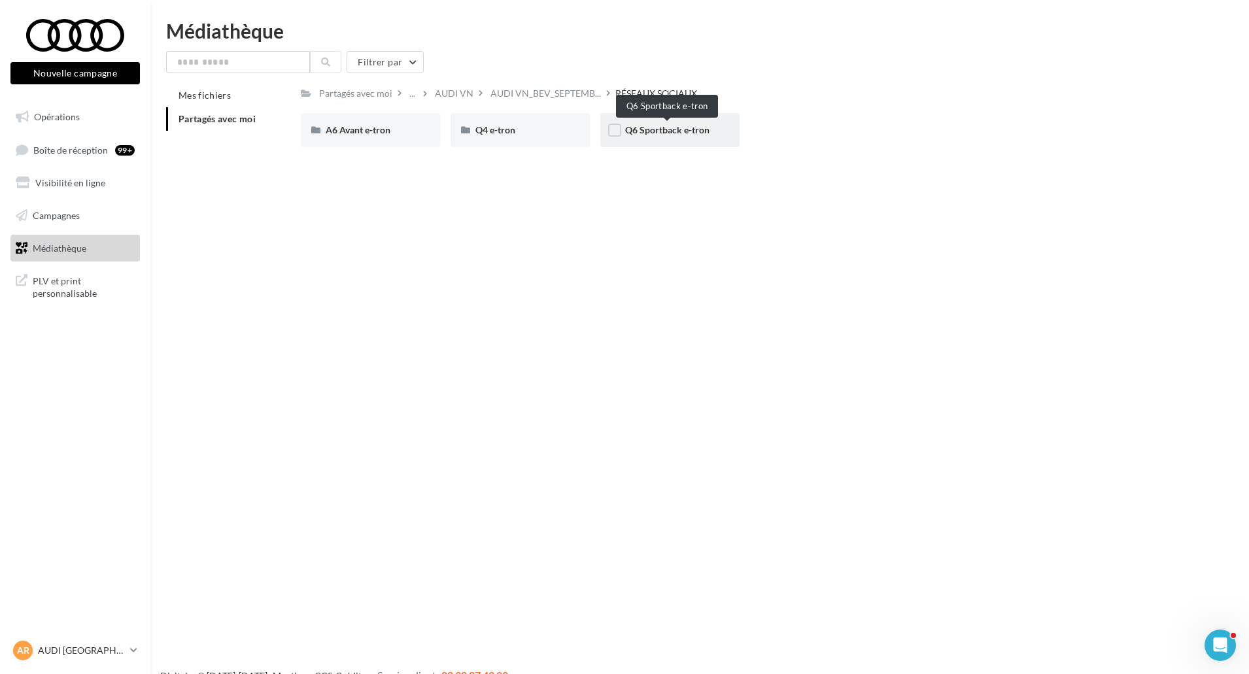
click at [666, 134] on span "Q6 Sportback e-tron" at bounding box center [667, 129] width 84 height 11
click at [396, 129] on div "CARROUSEL" at bounding box center [371, 130] width 90 height 13
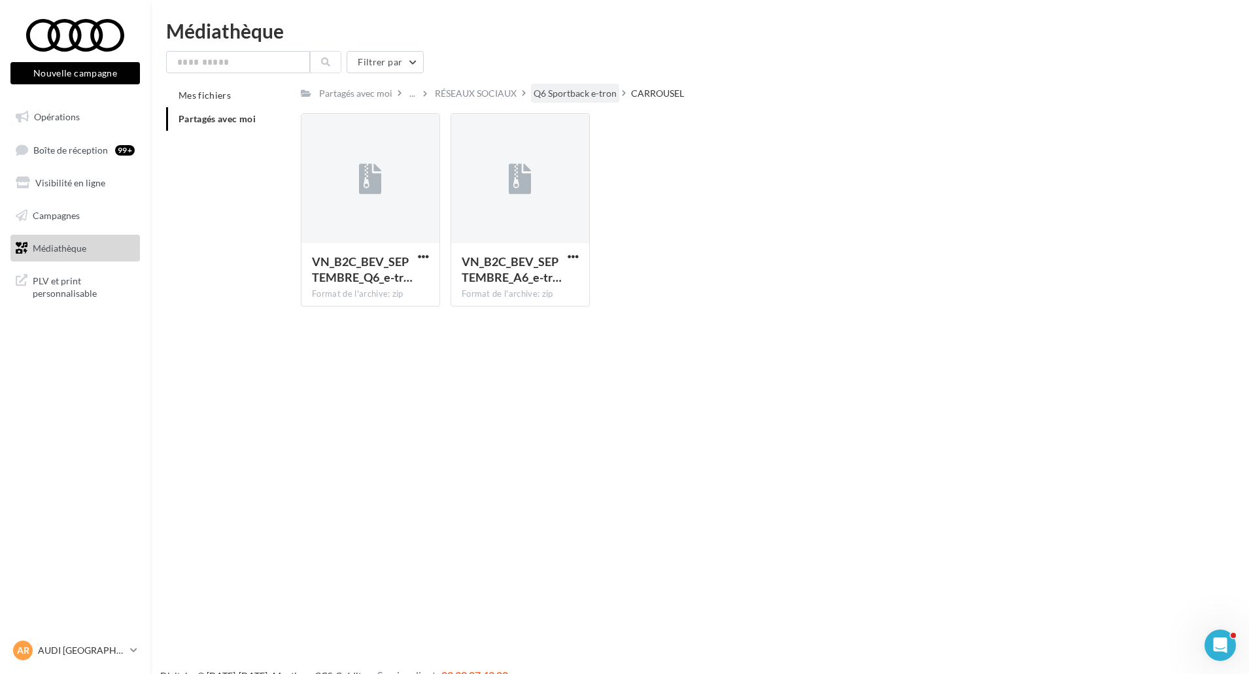
click at [590, 86] on div "Q6 Sportback e-tron" at bounding box center [575, 93] width 88 height 19
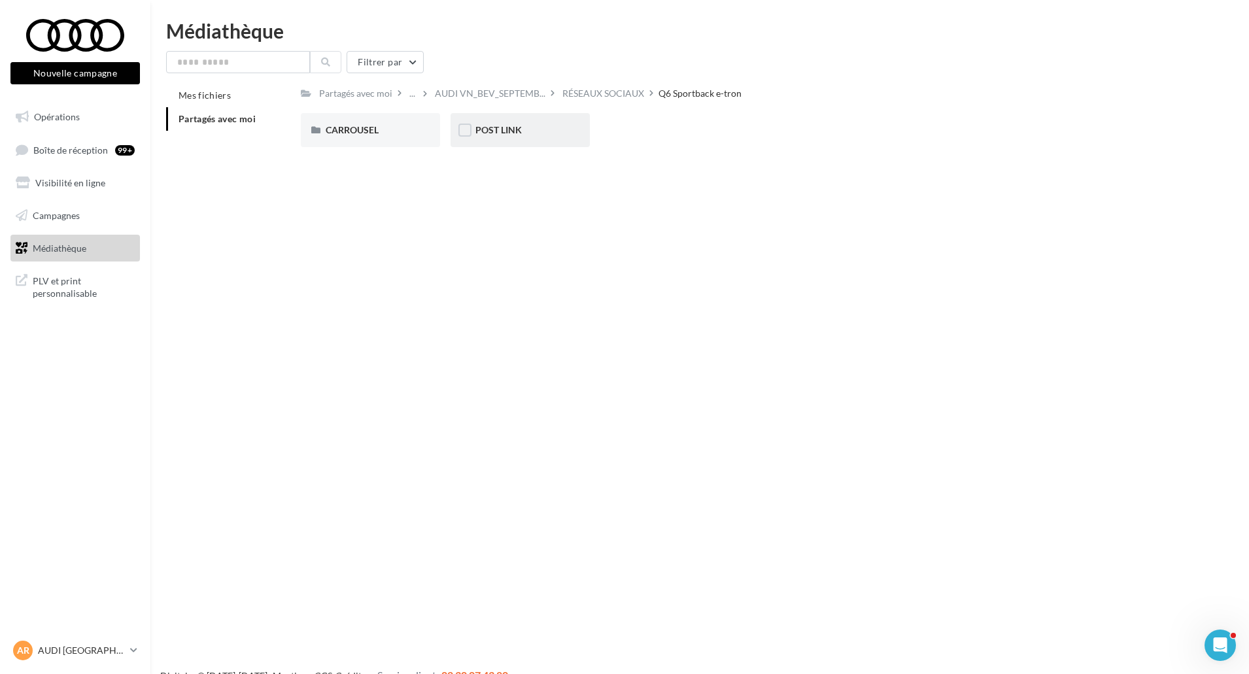
click at [525, 125] on div "POST LINK" at bounding box center [520, 130] width 90 height 13
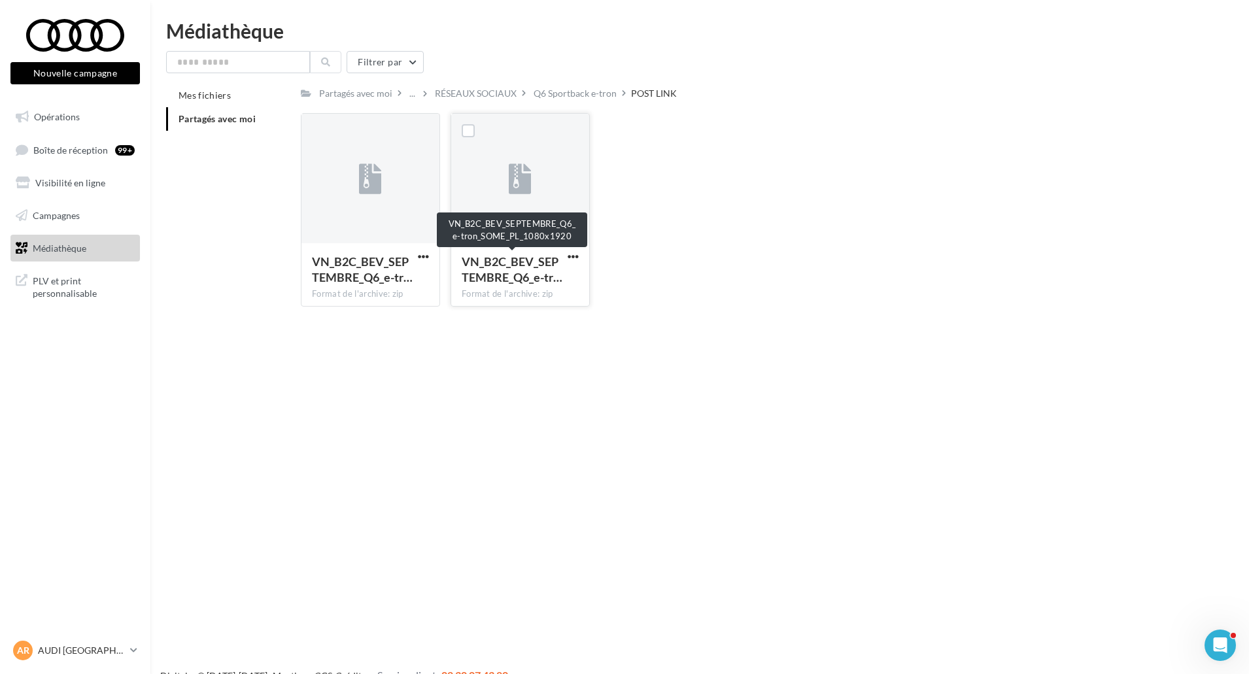
click at [561, 263] on div "VN_B2C_BEV_SEPTEMBRE_Q6_e-tr…" at bounding box center [512, 269] width 101 height 31
click at [573, 261] on span "button" at bounding box center [573, 256] width 11 height 11
click at [551, 292] on button "Télécharger" at bounding box center [516, 282] width 131 height 34
click at [575, 92] on div "Q6 Sportback e-tron" at bounding box center [575, 93] width 83 height 13
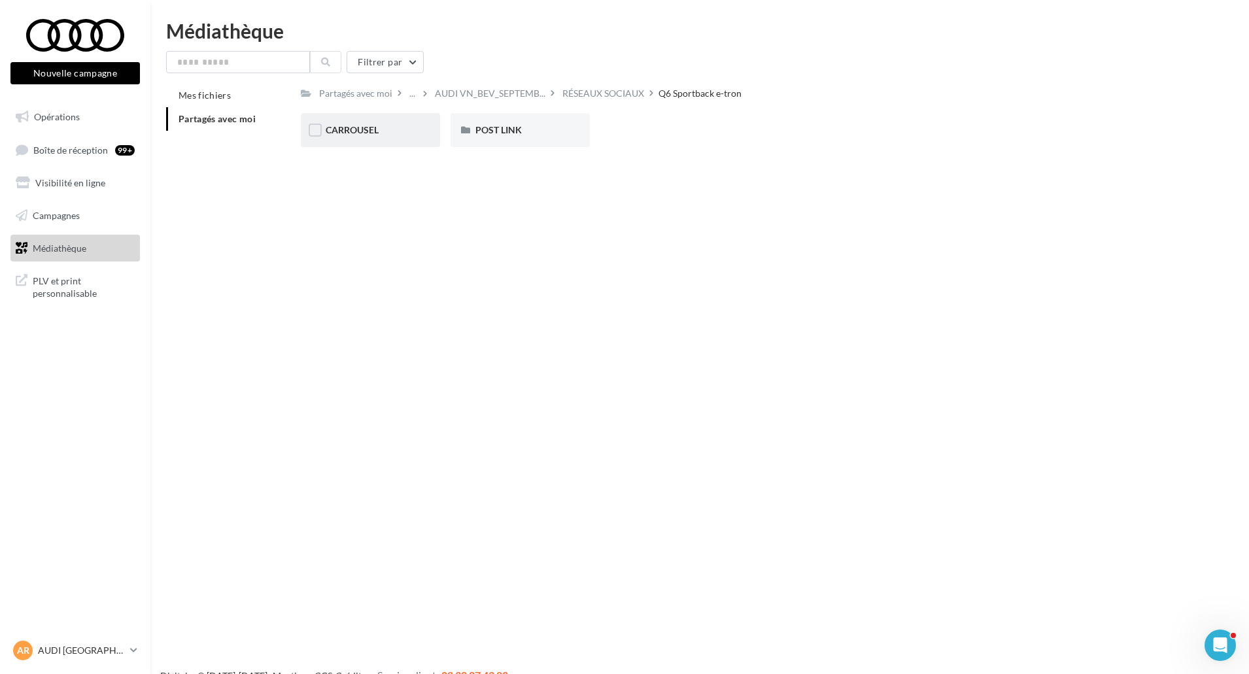
click at [366, 121] on div "CARROUSEL" at bounding box center [370, 130] width 139 height 34
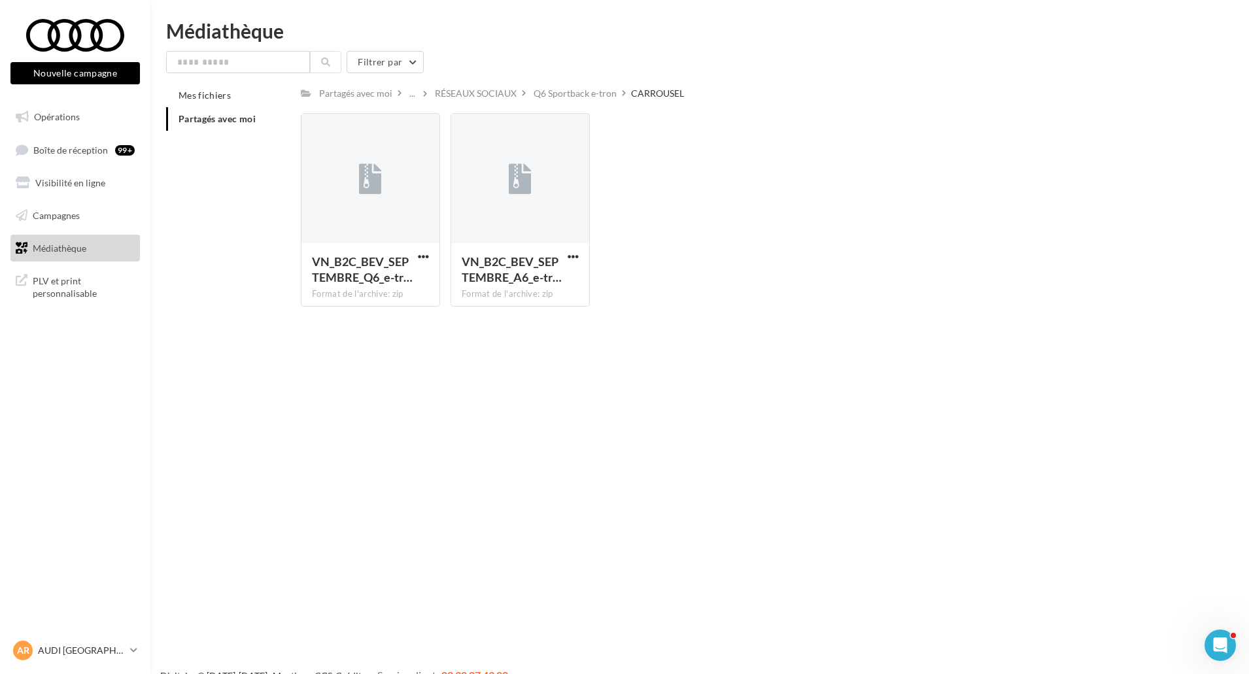
click at [235, 122] on span "Partagés avec moi" at bounding box center [217, 118] width 77 height 11
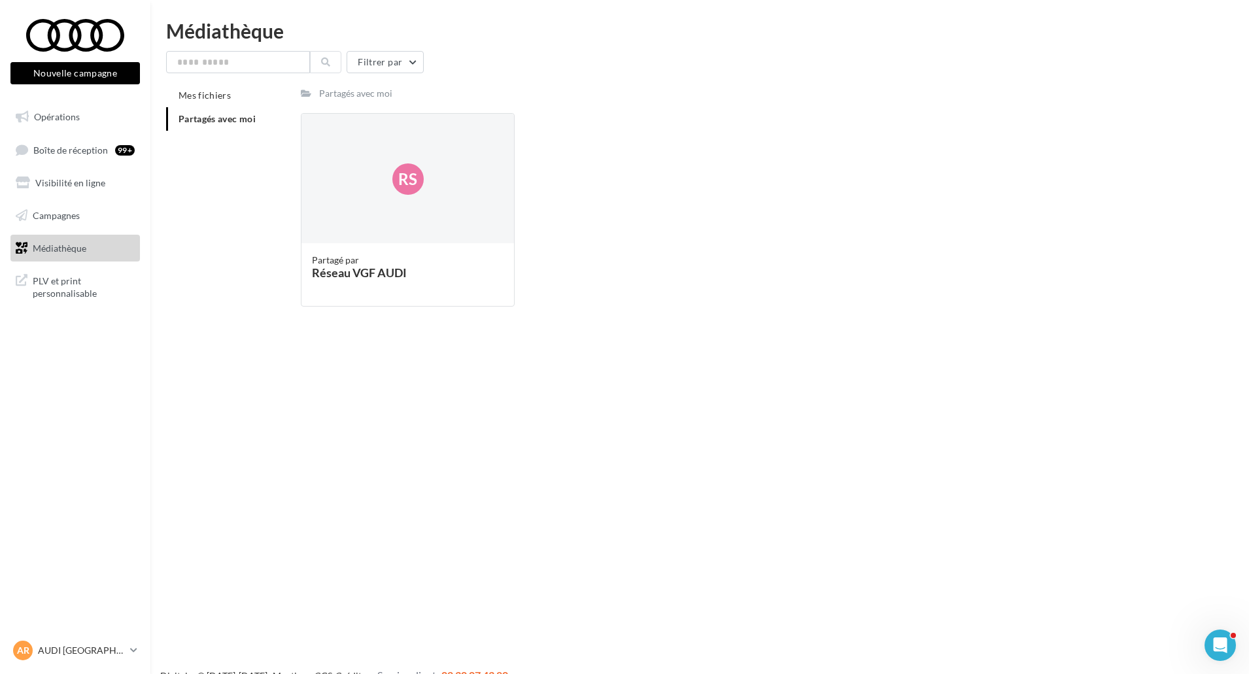
click at [92, 246] on link "Médiathèque" at bounding box center [75, 248] width 135 height 27
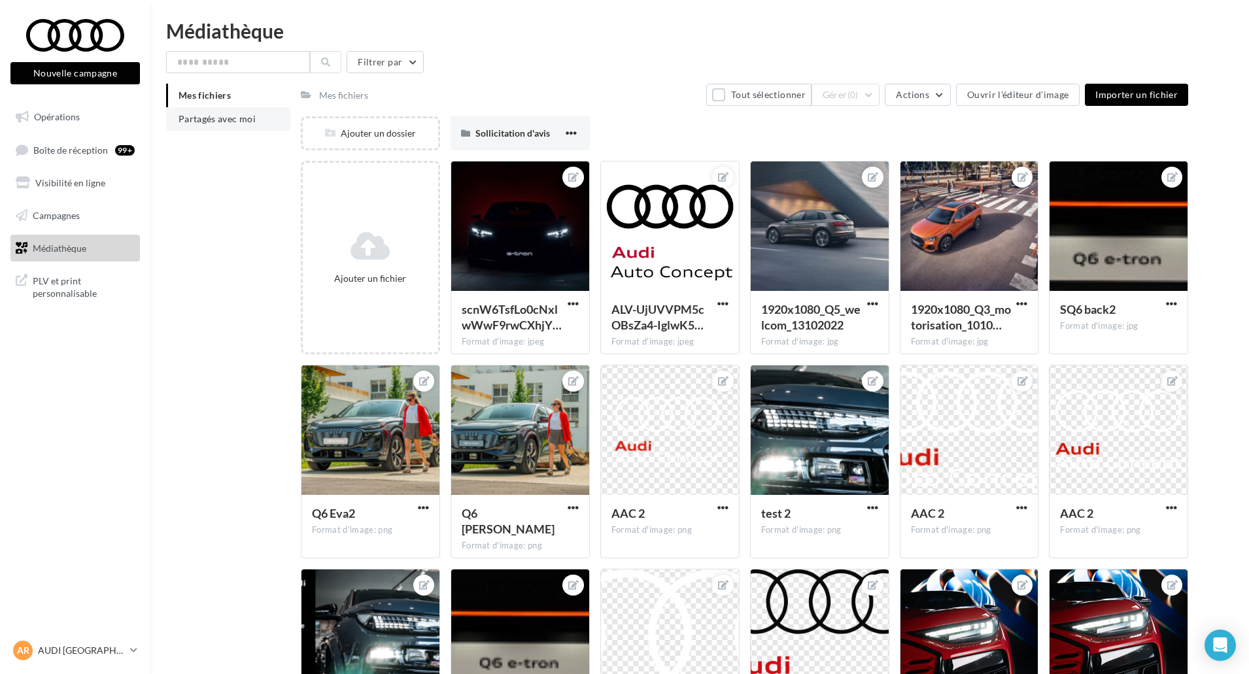
click at [218, 124] on span "Partagés avec moi" at bounding box center [217, 118] width 77 height 11
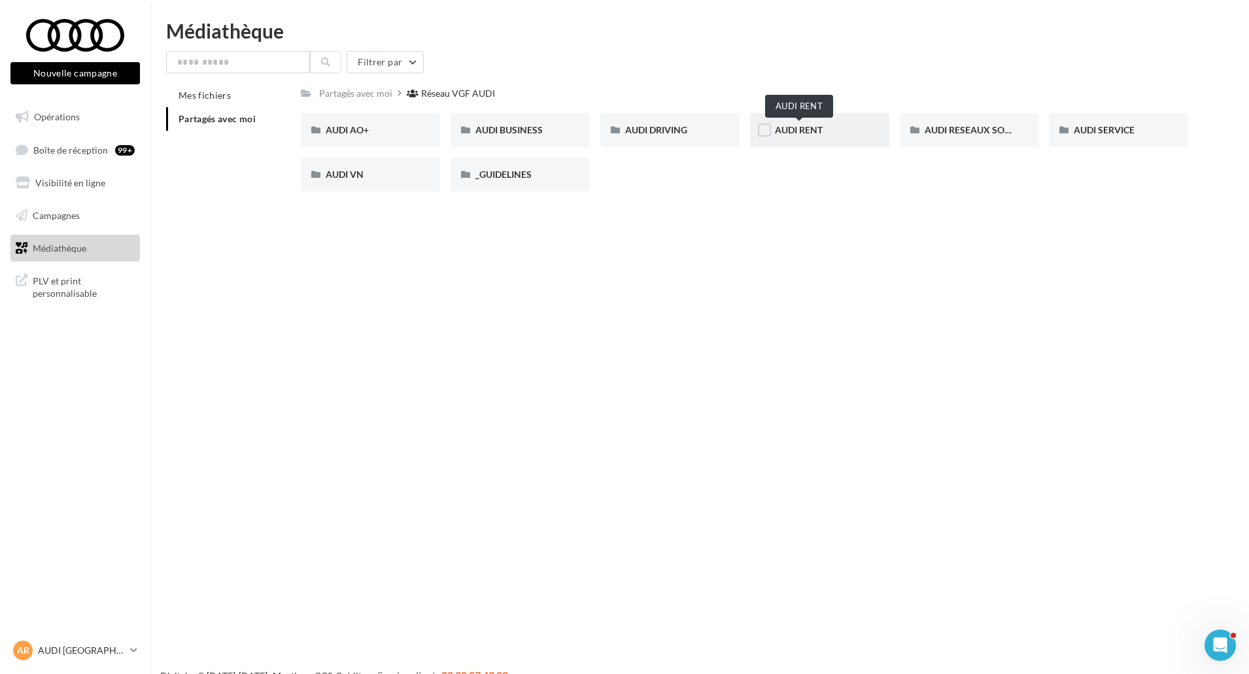
click at [794, 131] on span "AUDI RENT" at bounding box center [799, 129] width 48 height 11
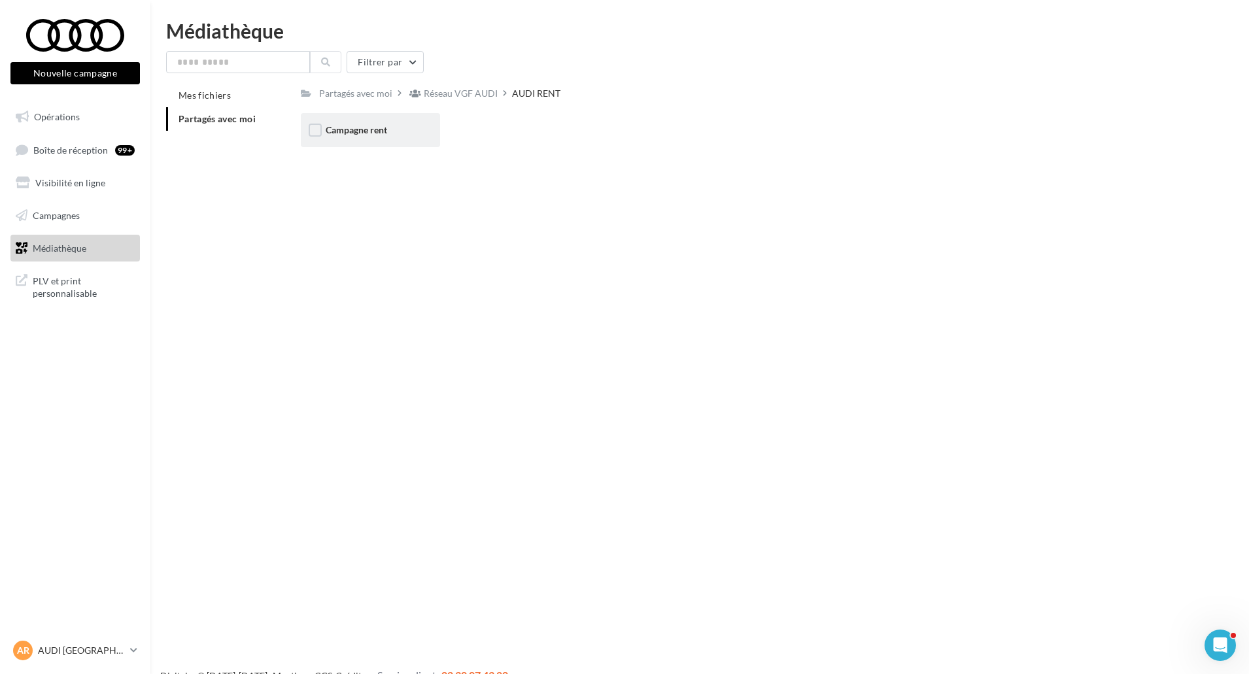
click at [394, 128] on div "Campagne rent" at bounding box center [371, 130] width 90 height 13
click at [396, 148] on div "CARROUSELS CARROUSELS" at bounding box center [750, 135] width 898 height 44
click at [396, 142] on div "CARROUSELS" at bounding box center [370, 130] width 139 height 34
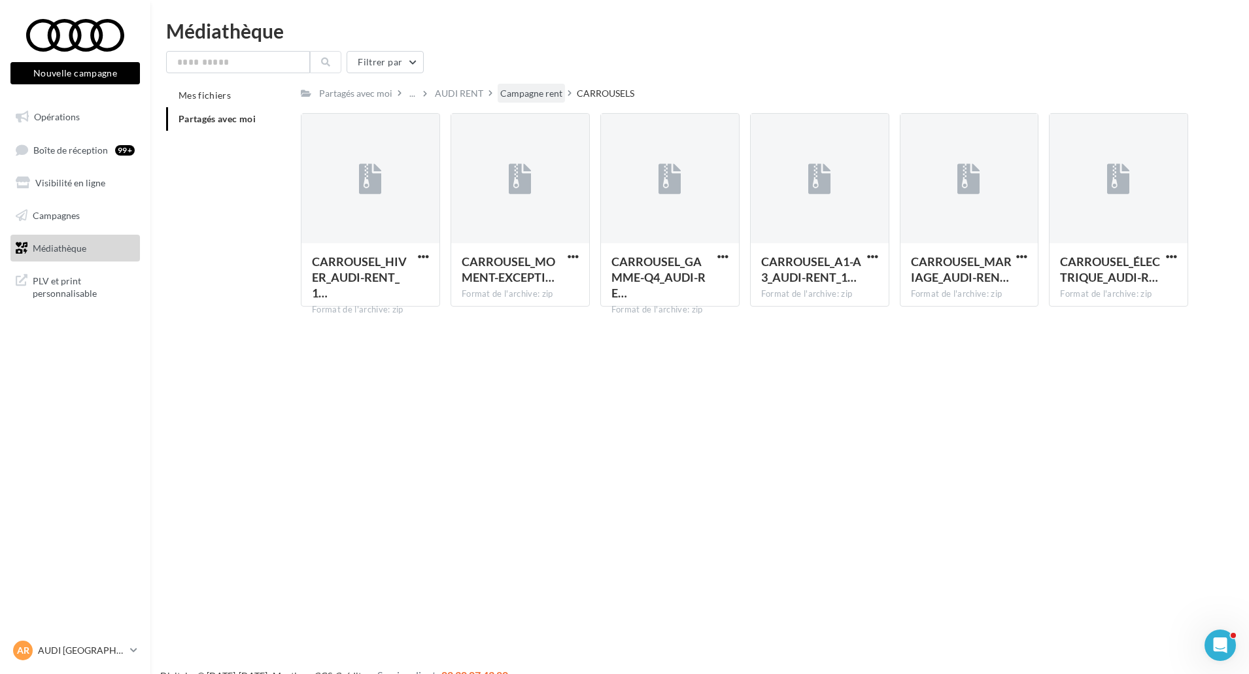
click at [537, 100] on div "Campagne rent" at bounding box center [531, 93] width 62 height 13
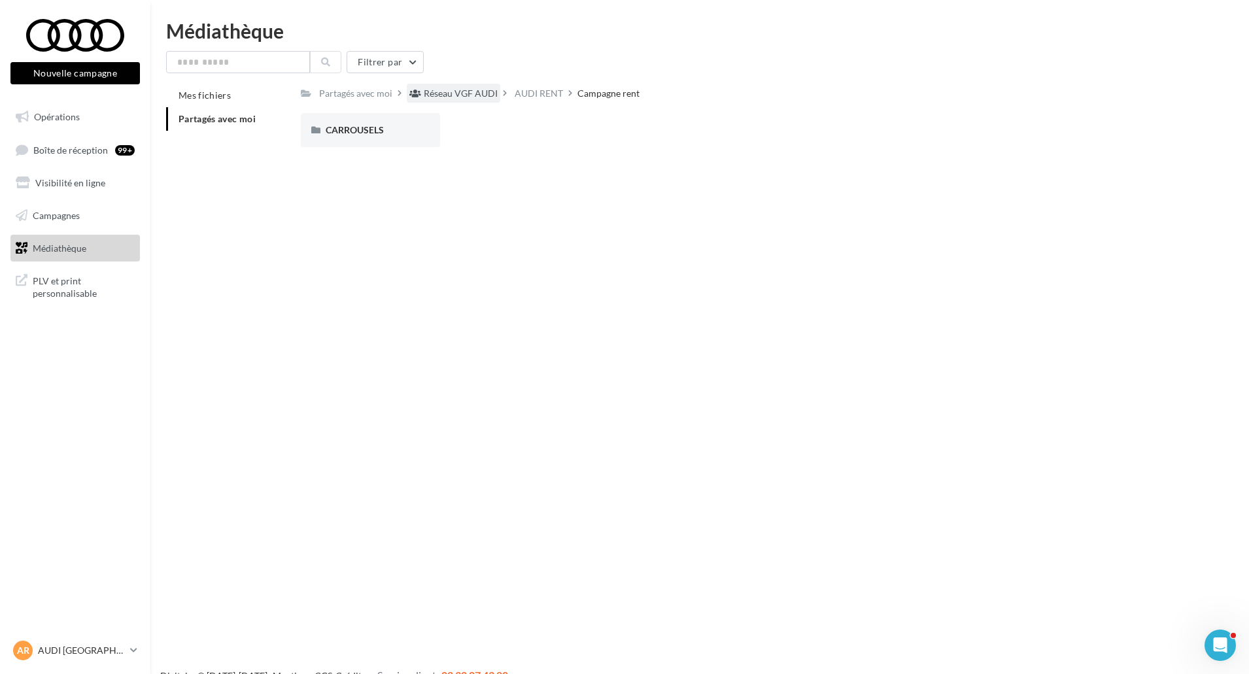
click at [466, 92] on div "Réseau VGF AUDI" at bounding box center [461, 93] width 74 height 13
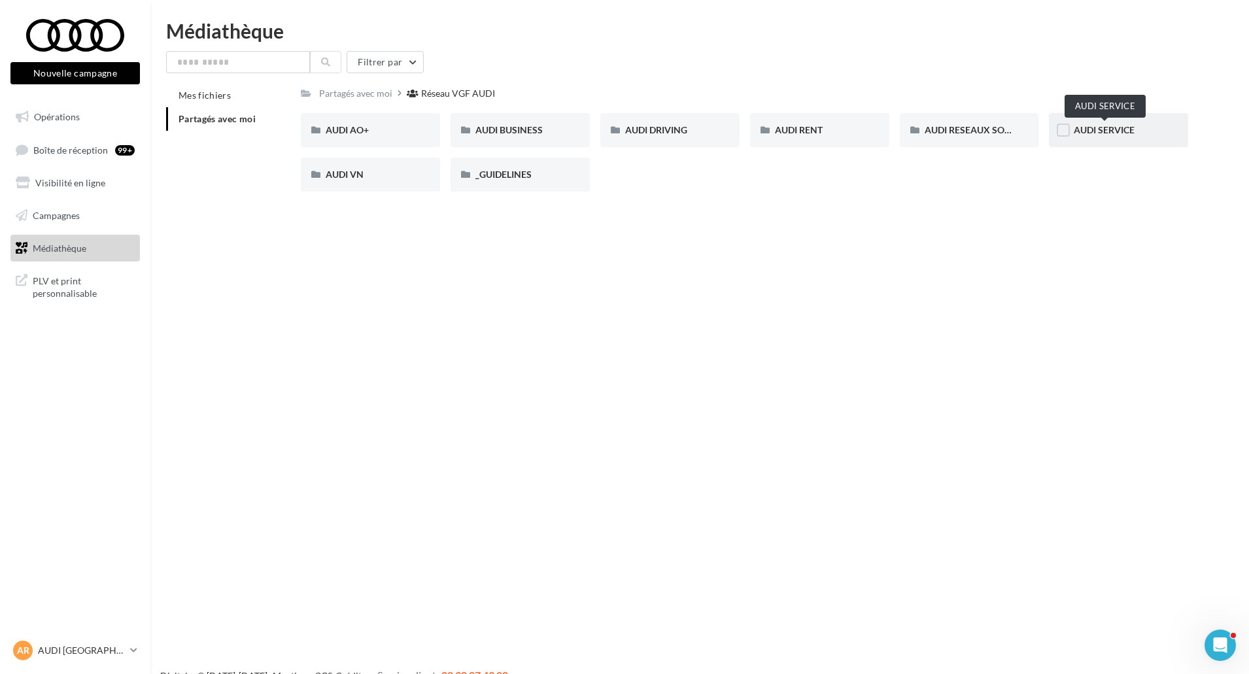
click at [1092, 126] on span "AUDI SERVICE" at bounding box center [1104, 129] width 61 height 11
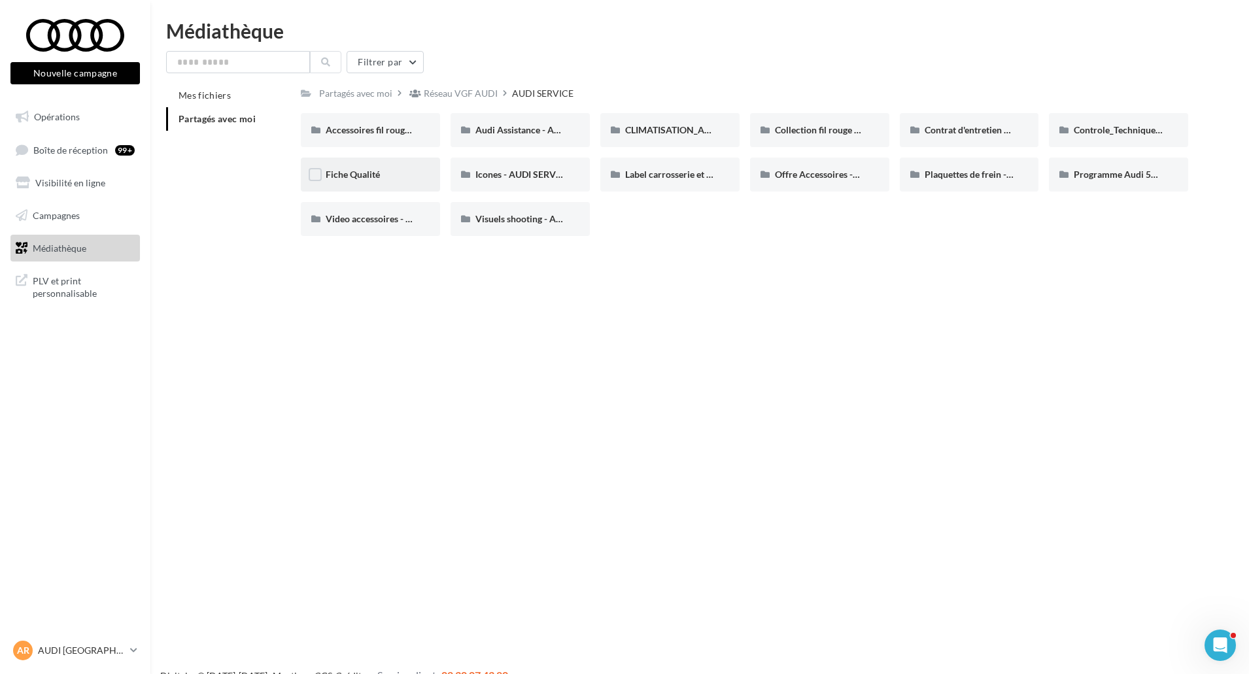
click at [385, 177] on div "Fiche Qualité" at bounding box center [371, 174] width 90 height 13
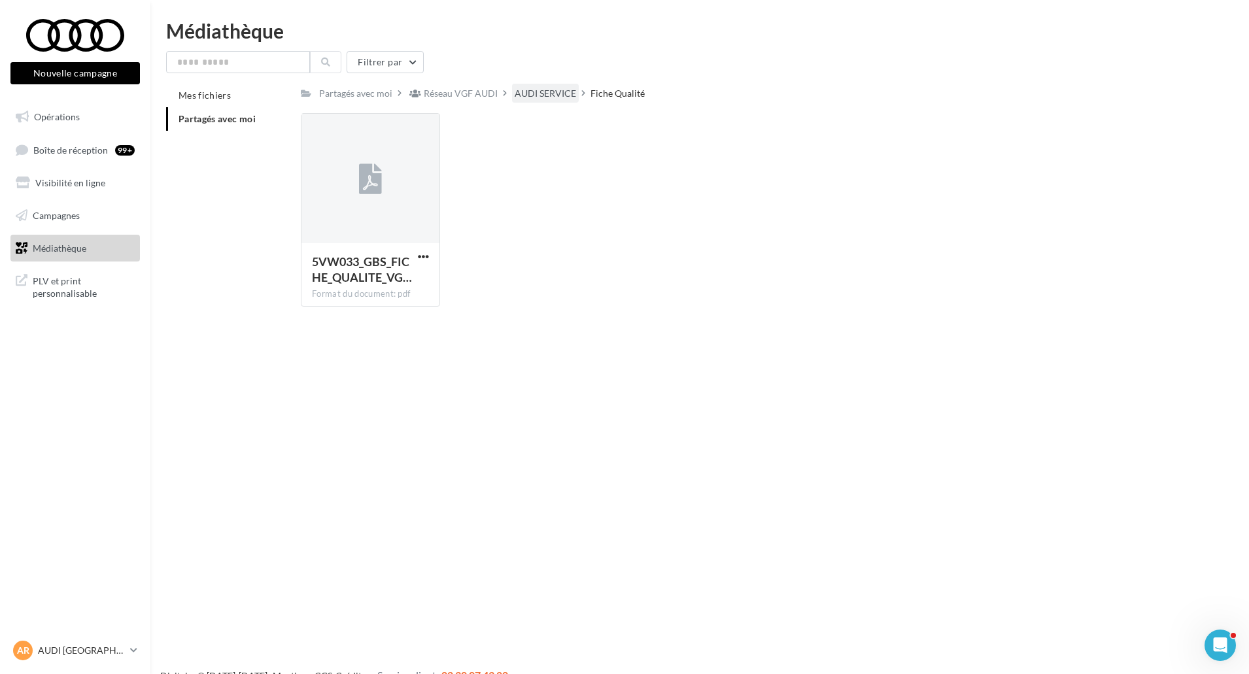
click at [518, 100] on div "AUDI SERVICE" at bounding box center [545, 93] width 61 height 13
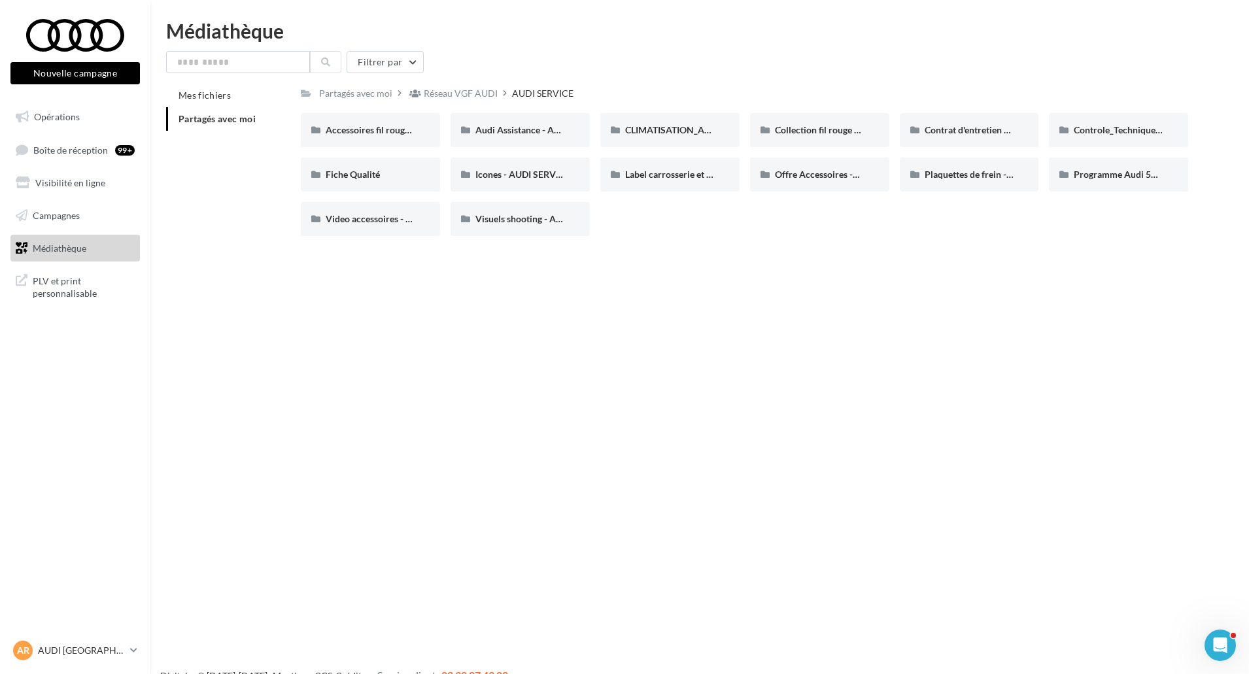
click at [141, 652] on div "AR AUDI ROUEN audi-roue-ver" at bounding box center [75, 656] width 150 height 36
click at [133, 652] on icon at bounding box center [133, 650] width 7 height 11
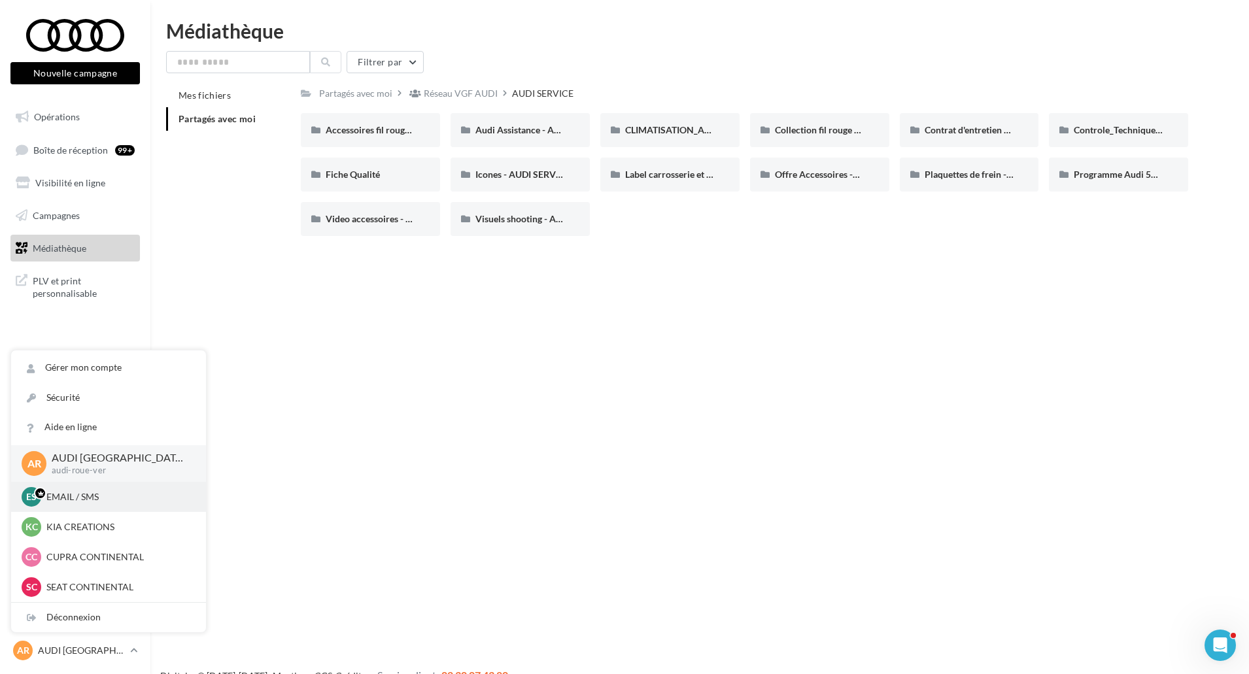
click at [101, 494] on p "EMAIL / SMS" at bounding box center [118, 496] width 144 height 13
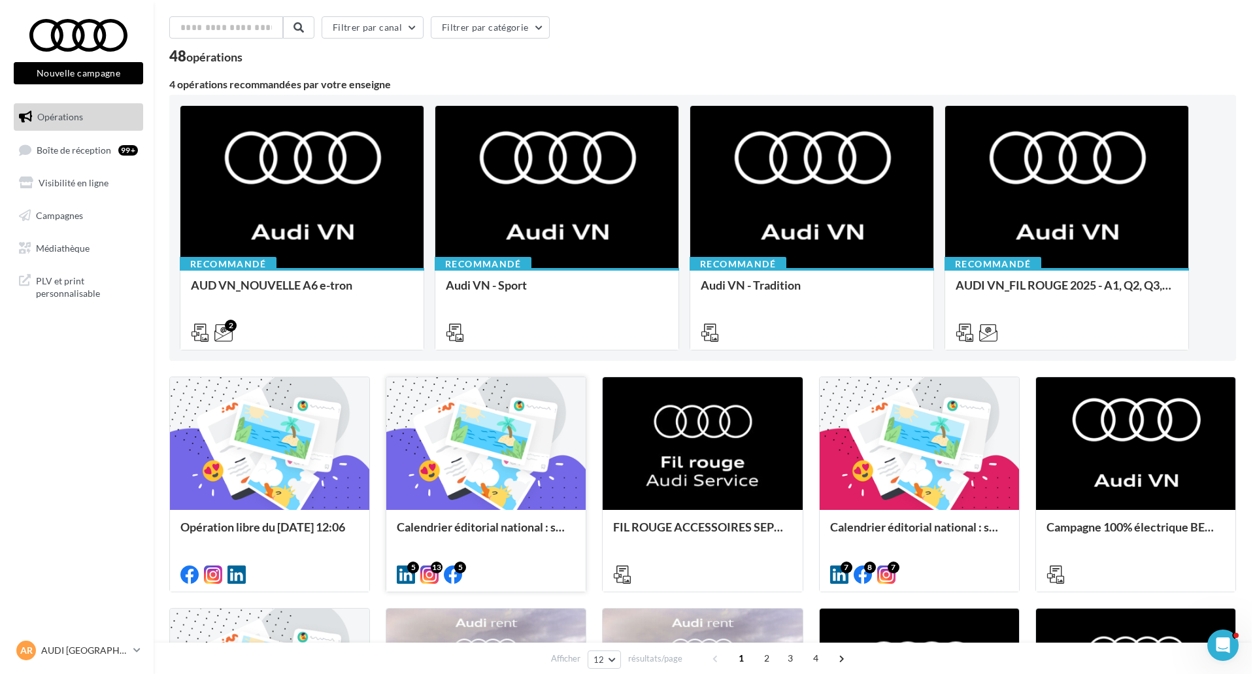
scroll to position [65, 0]
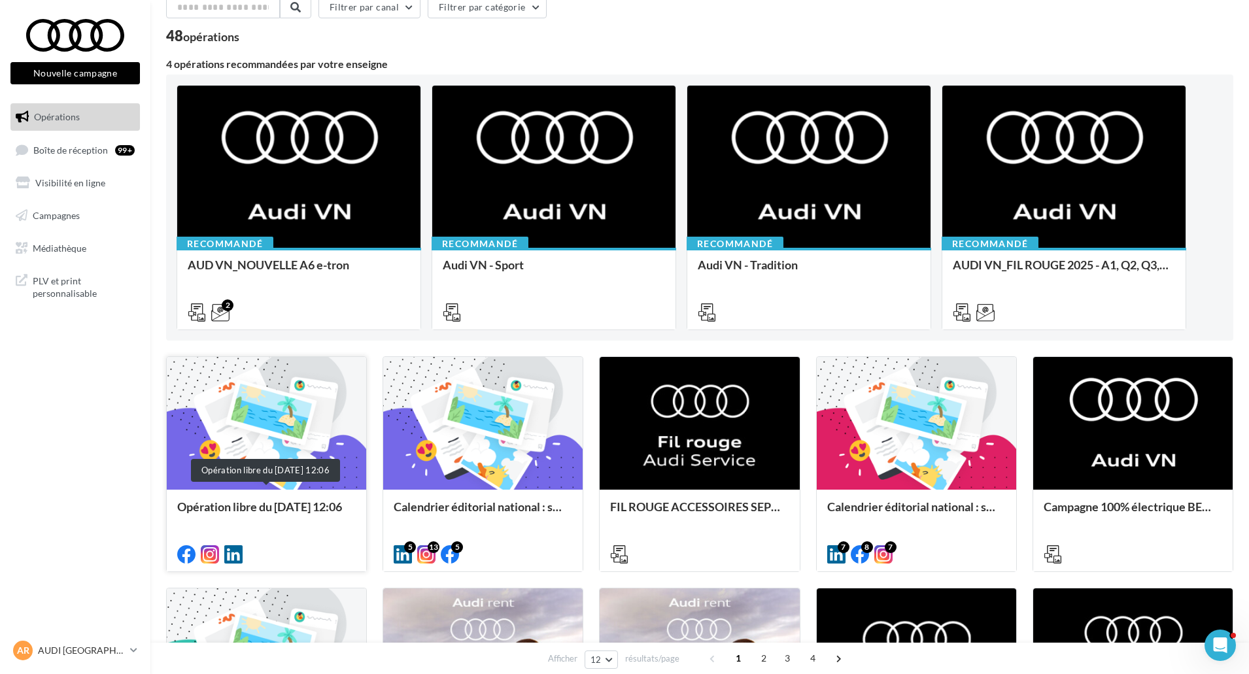
click at [311, 502] on div "Opération libre du [DATE] 12:06" at bounding box center [266, 513] width 179 height 26
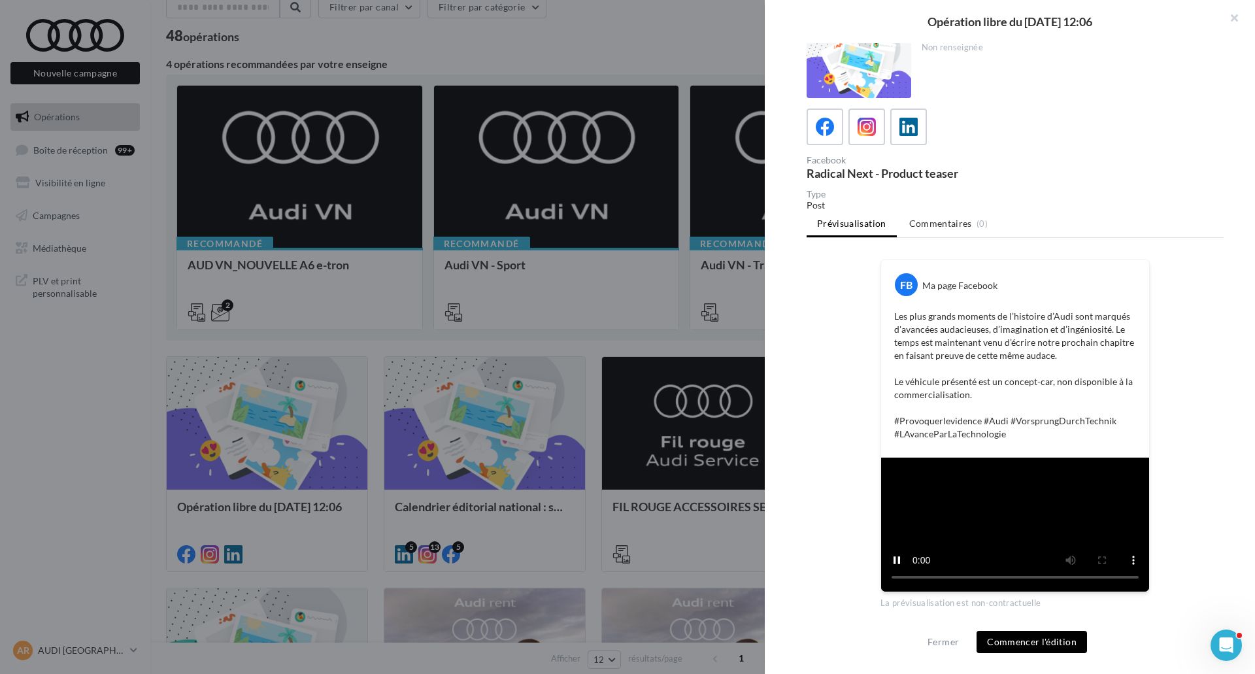
scroll to position [0, 0]
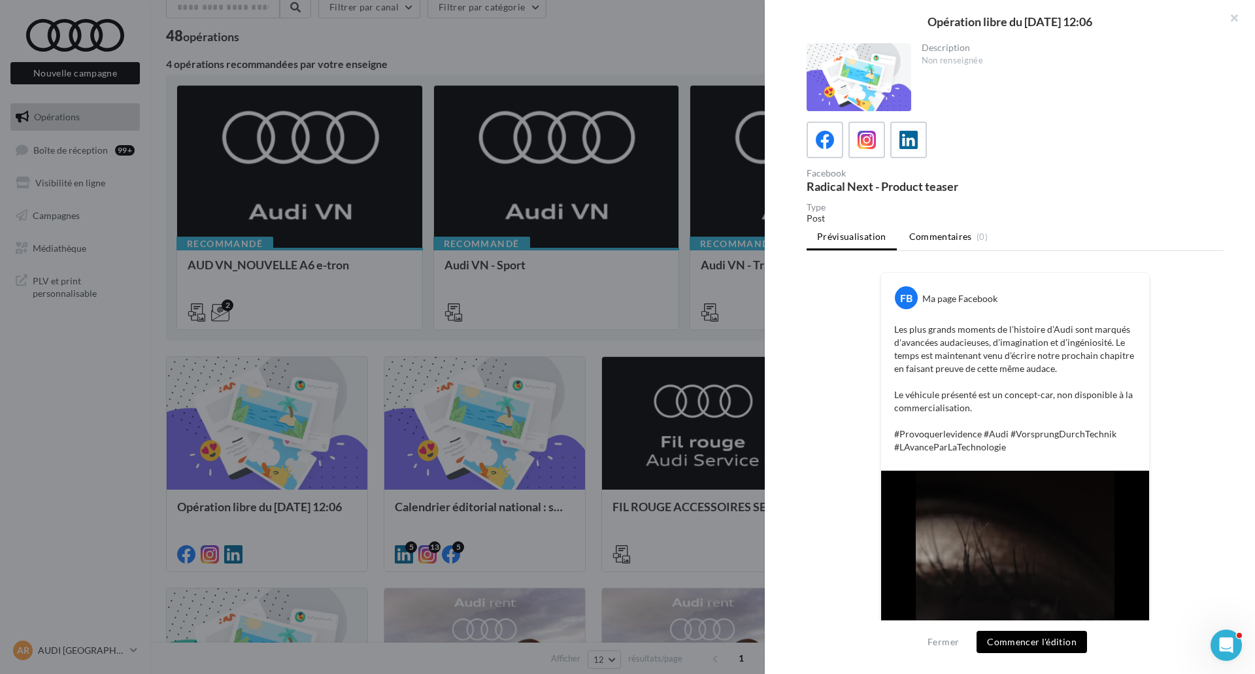
click at [940, 242] on span "Commentaires" at bounding box center [941, 236] width 63 height 13
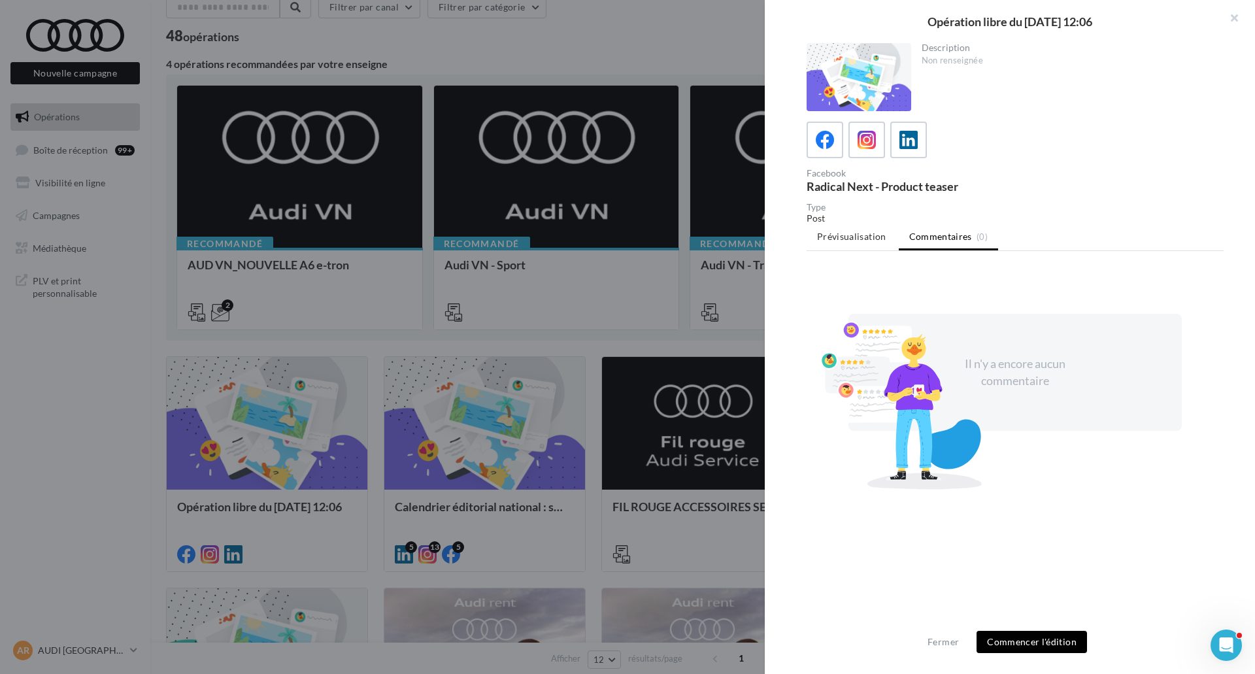
click at [739, 355] on div at bounding box center [627, 337] width 1255 height 674
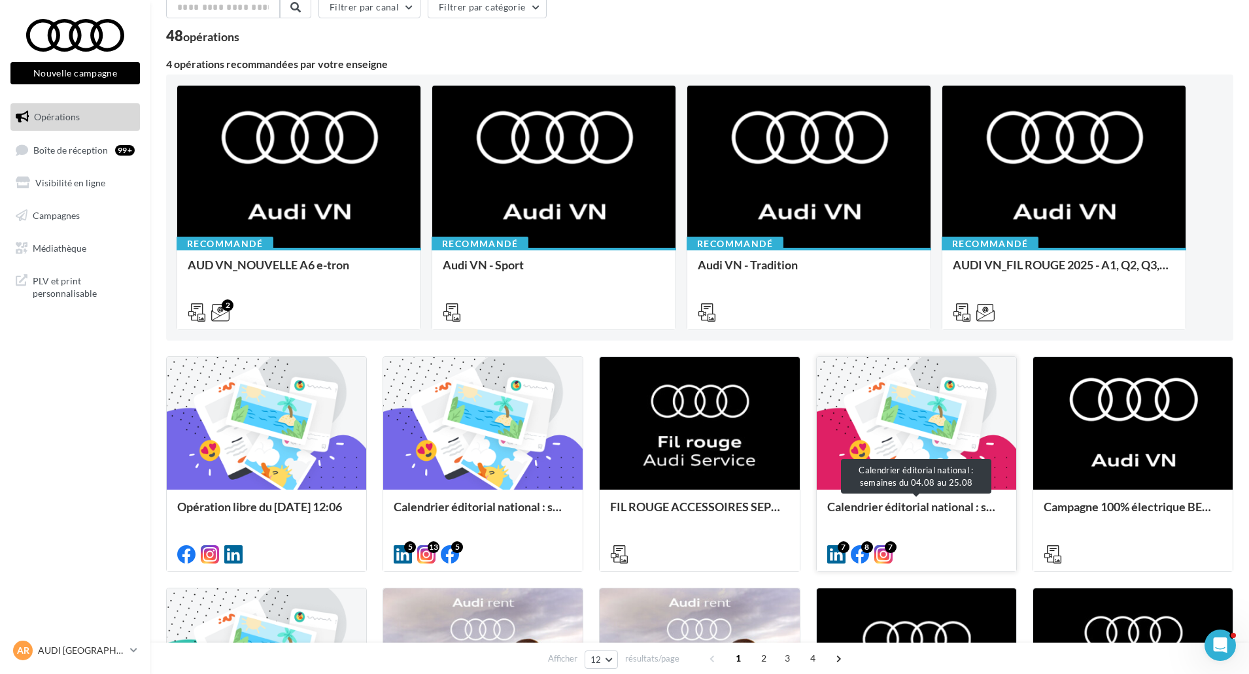
click at [929, 503] on div "Calendrier éditorial national : semaines du 04.08 au 25.08" at bounding box center [916, 513] width 179 height 26
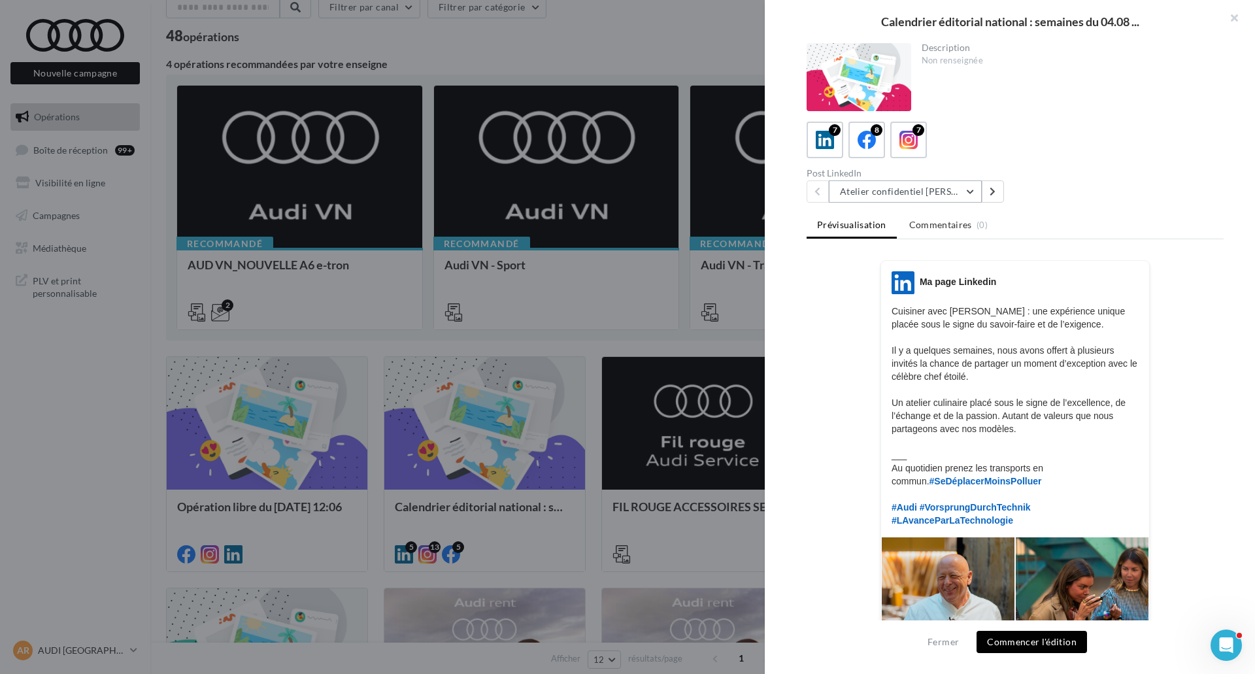
click at [930, 196] on button "Atelier confidentiel Thierry Marx" at bounding box center [905, 191] width 153 height 22
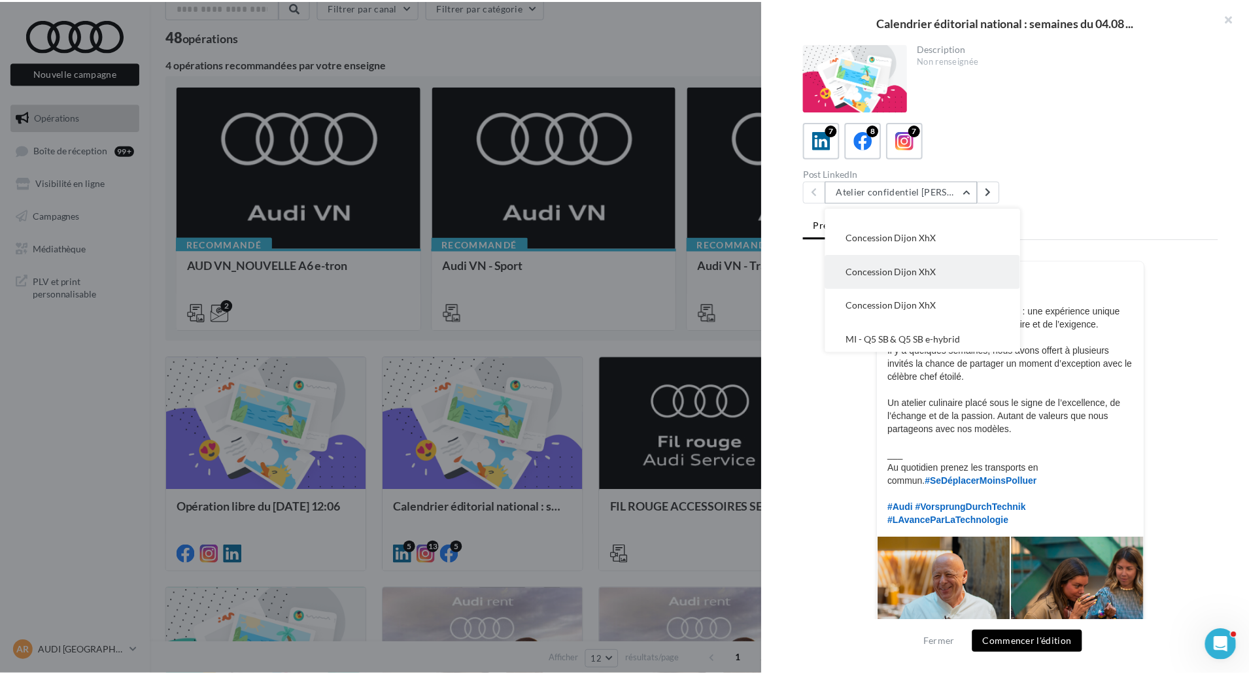
scroll to position [94, 0]
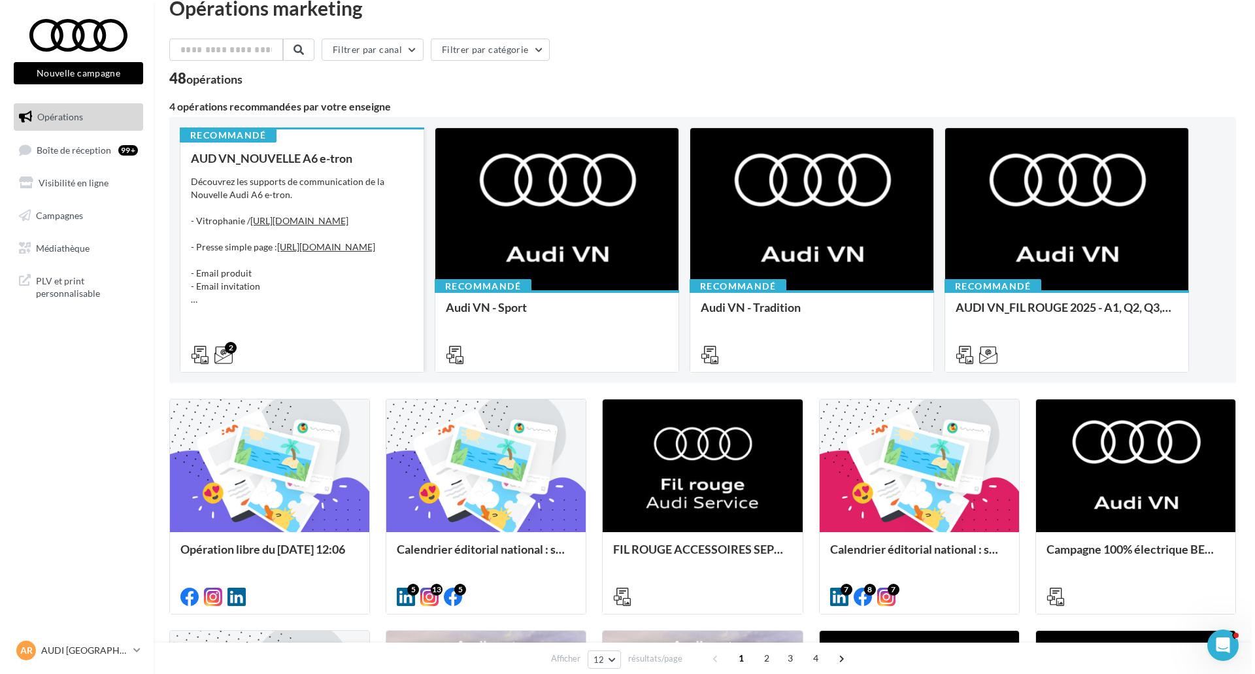
scroll to position [0, 0]
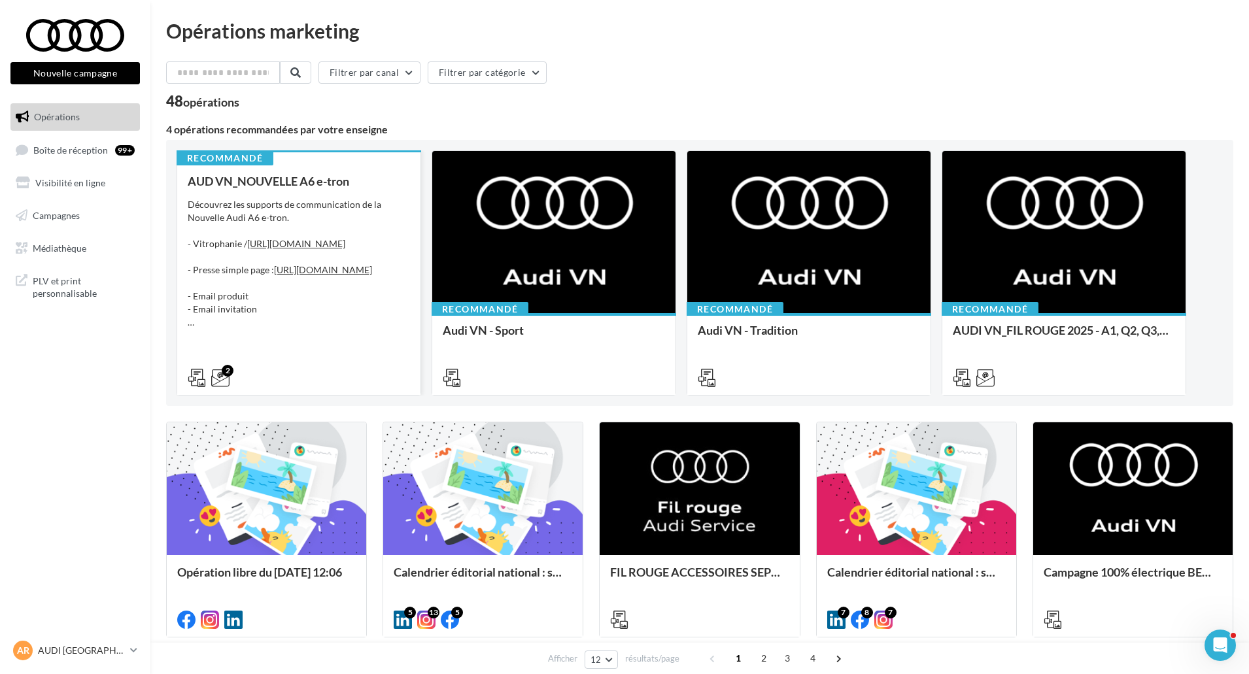
click at [274, 348] on div "AUD VN_NOUVELLE A6 e-tron Découvrez les supports de communication de la Nouvell…" at bounding box center [299, 279] width 222 height 209
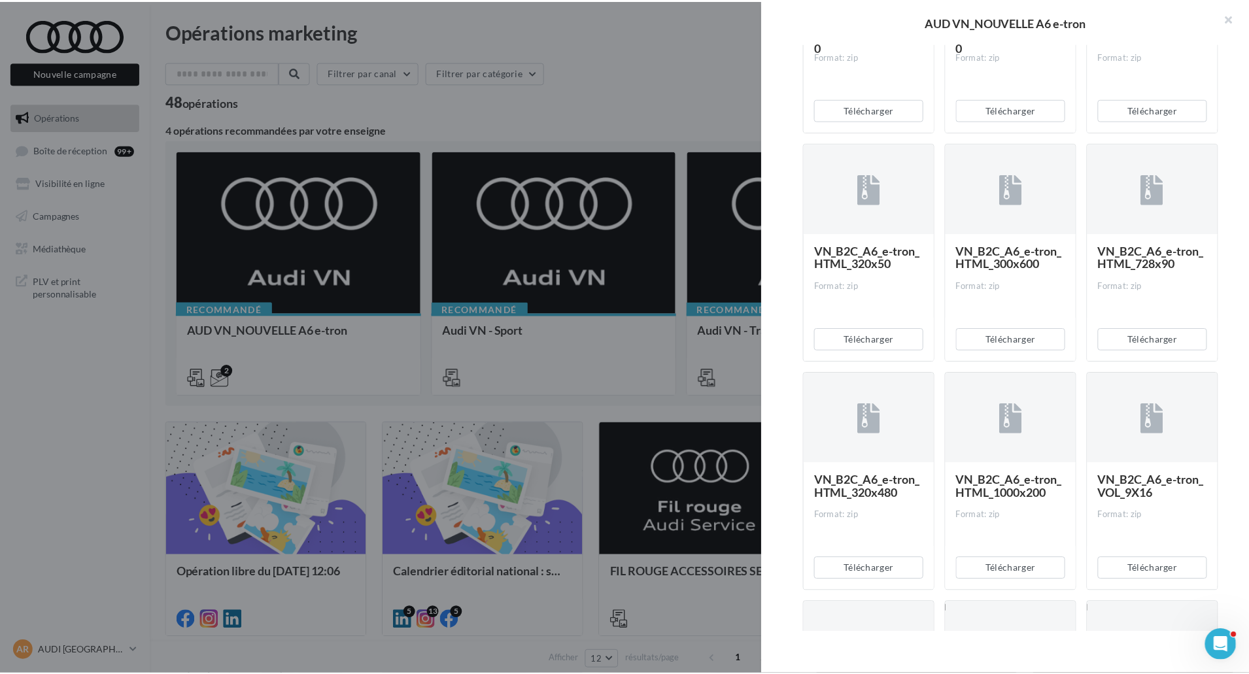
scroll to position [850, 0]
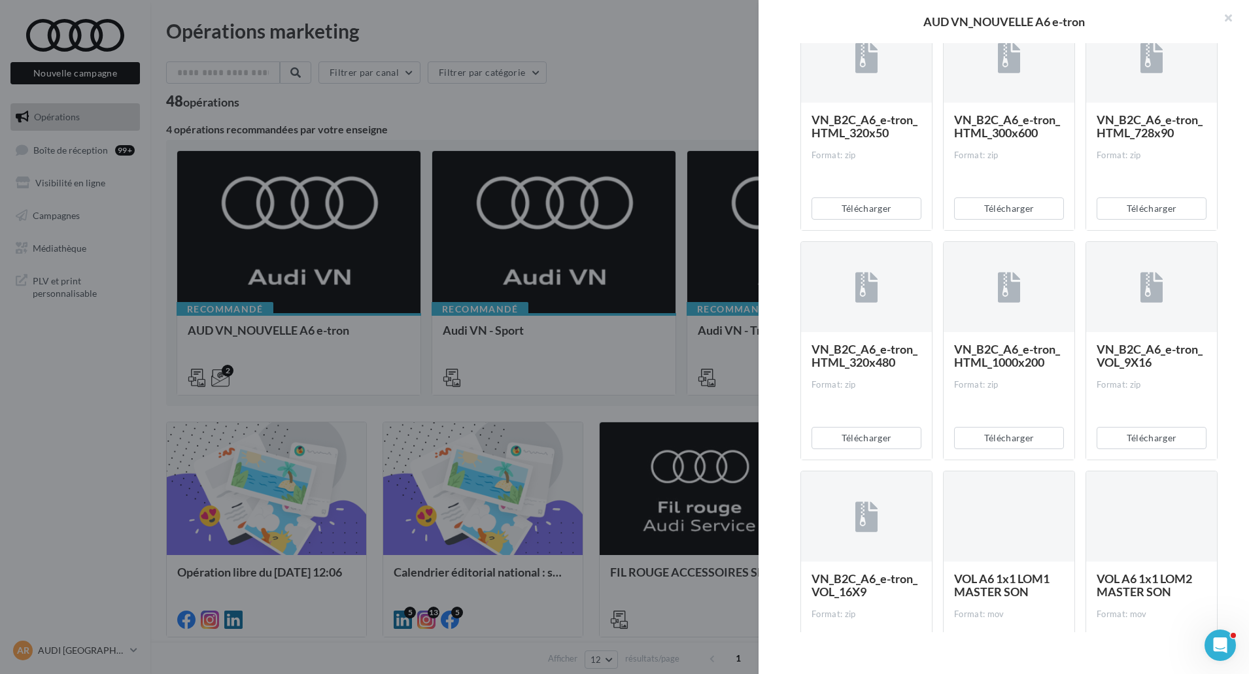
click at [755, 379] on div at bounding box center [624, 337] width 1249 height 674
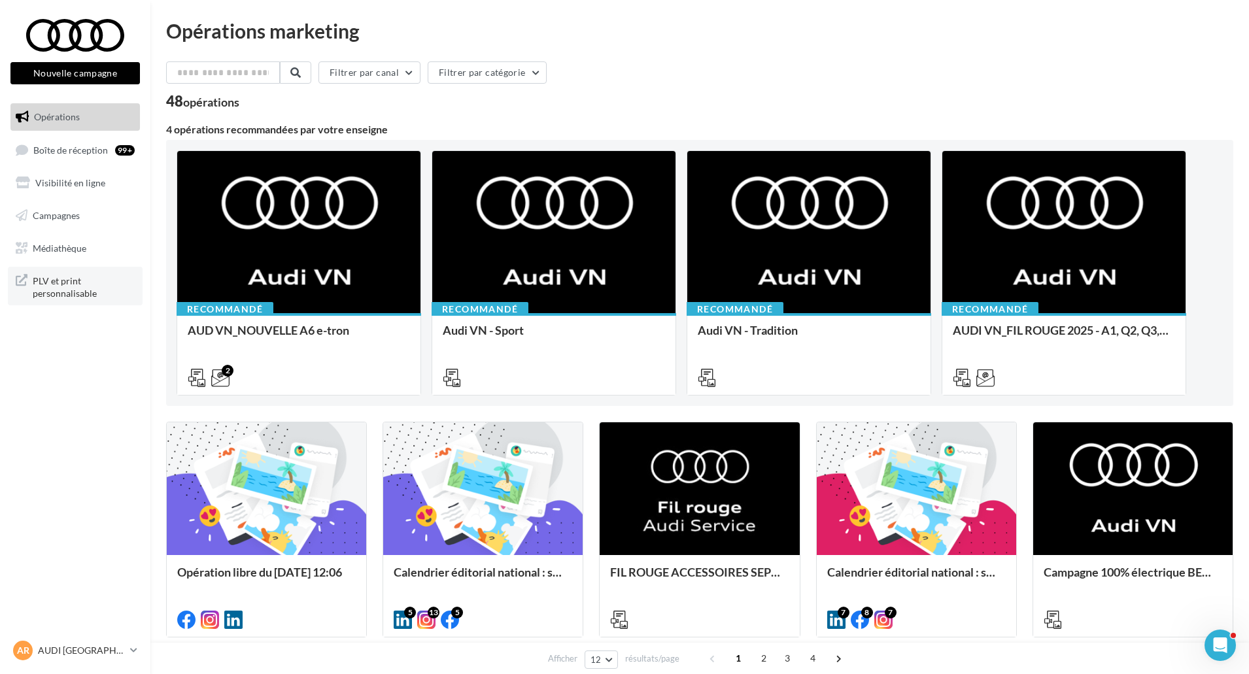
click at [75, 294] on span "PLV et print personnalisable" at bounding box center [84, 286] width 102 height 28
drag, startPoint x: 437, startPoint y: 2, endPoint x: 89, endPoint y: 655, distance: 740.1
click at [88, 656] on p "AUDI [GEOGRAPHIC_DATA]" at bounding box center [81, 650] width 87 height 13
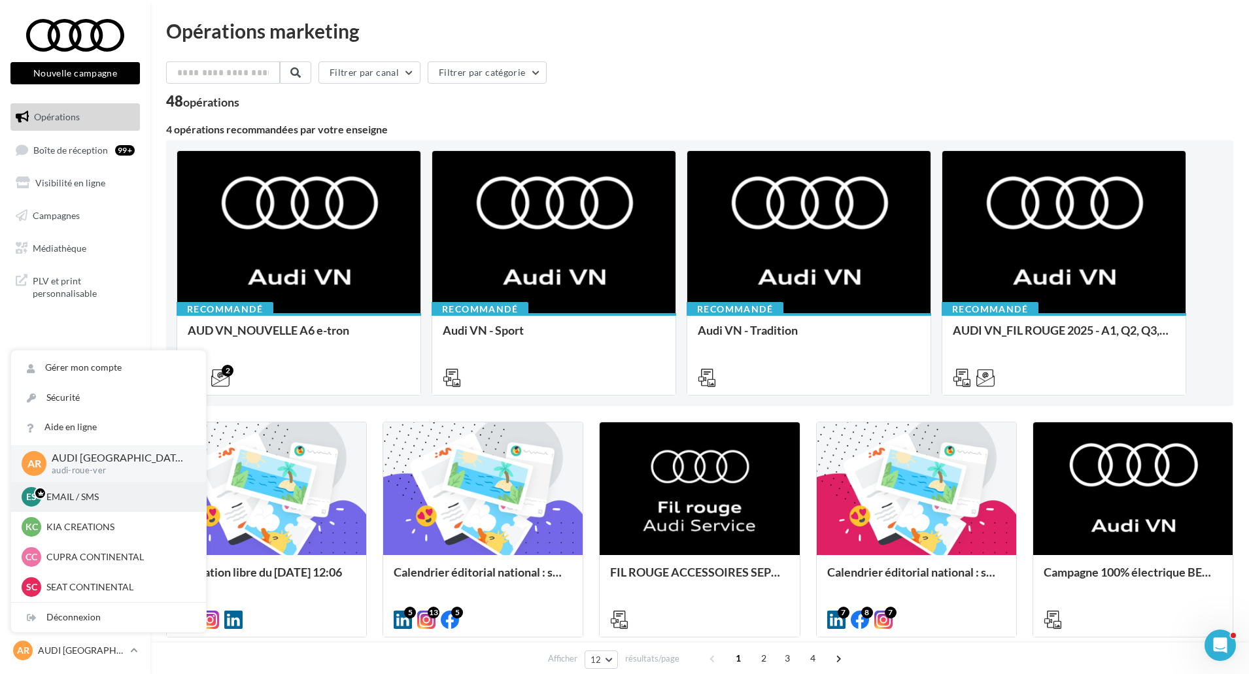
click at [100, 501] on p "EMAIL / SMS" at bounding box center [118, 496] width 144 height 13
